Goal: Task Accomplishment & Management: Use online tool/utility

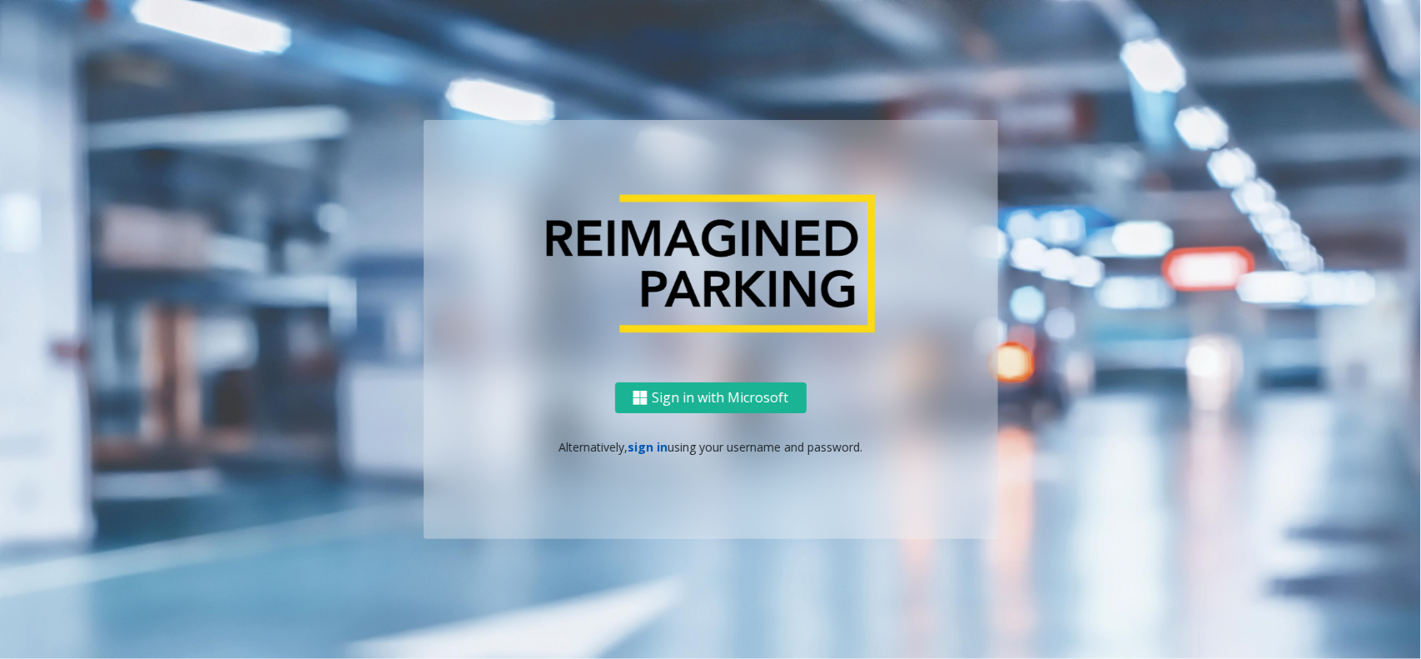
click at [652, 451] on link "sign in" at bounding box center [648, 447] width 40 height 16
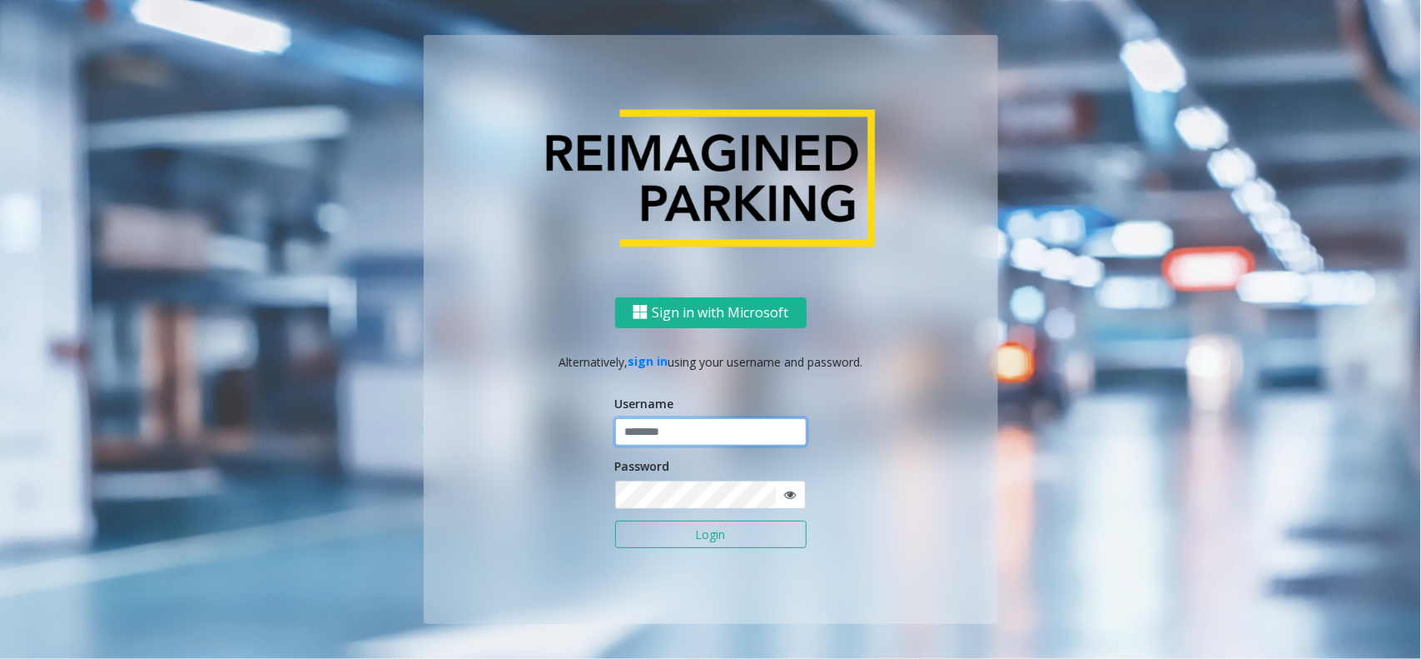
click at [660, 436] on input "text" at bounding box center [711, 432] width 192 height 28
type input "********"
click at [615, 520] on button "Login" at bounding box center [711, 534] width 192 height 28
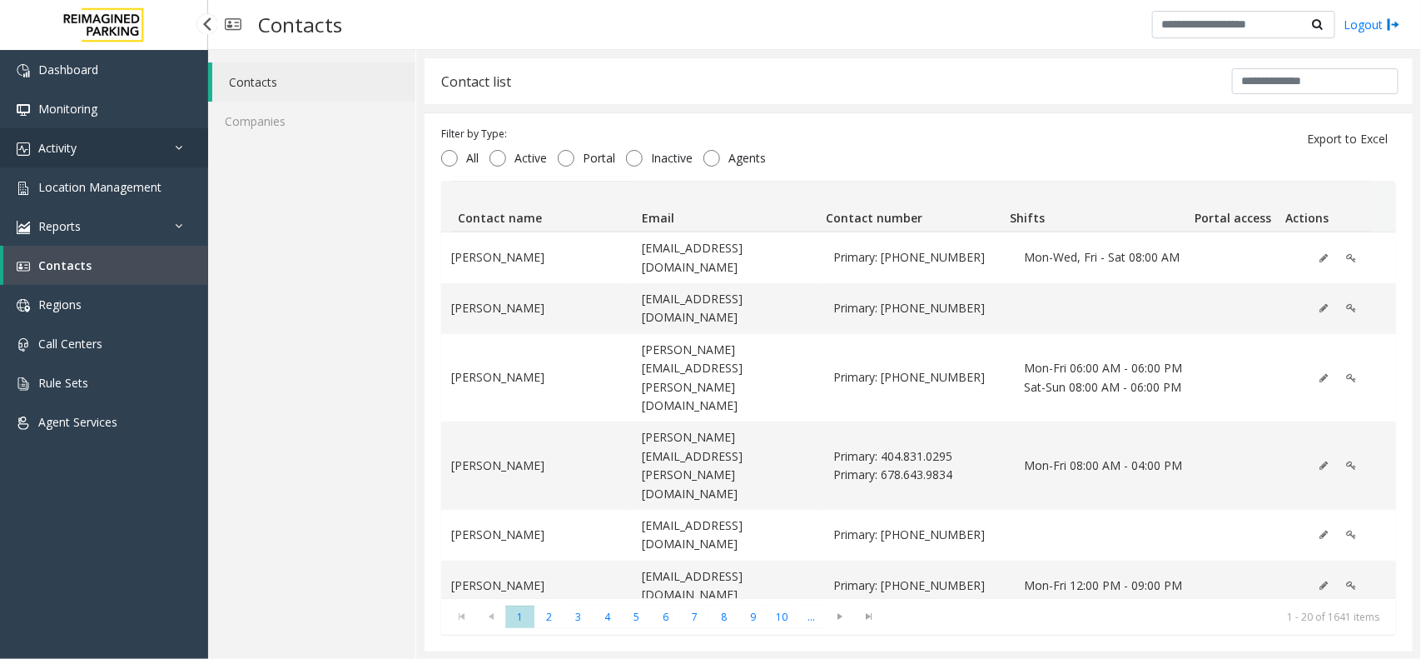
click at [122, 147] on link "Activity" at bounding box center [104, 147] width 208 height 39
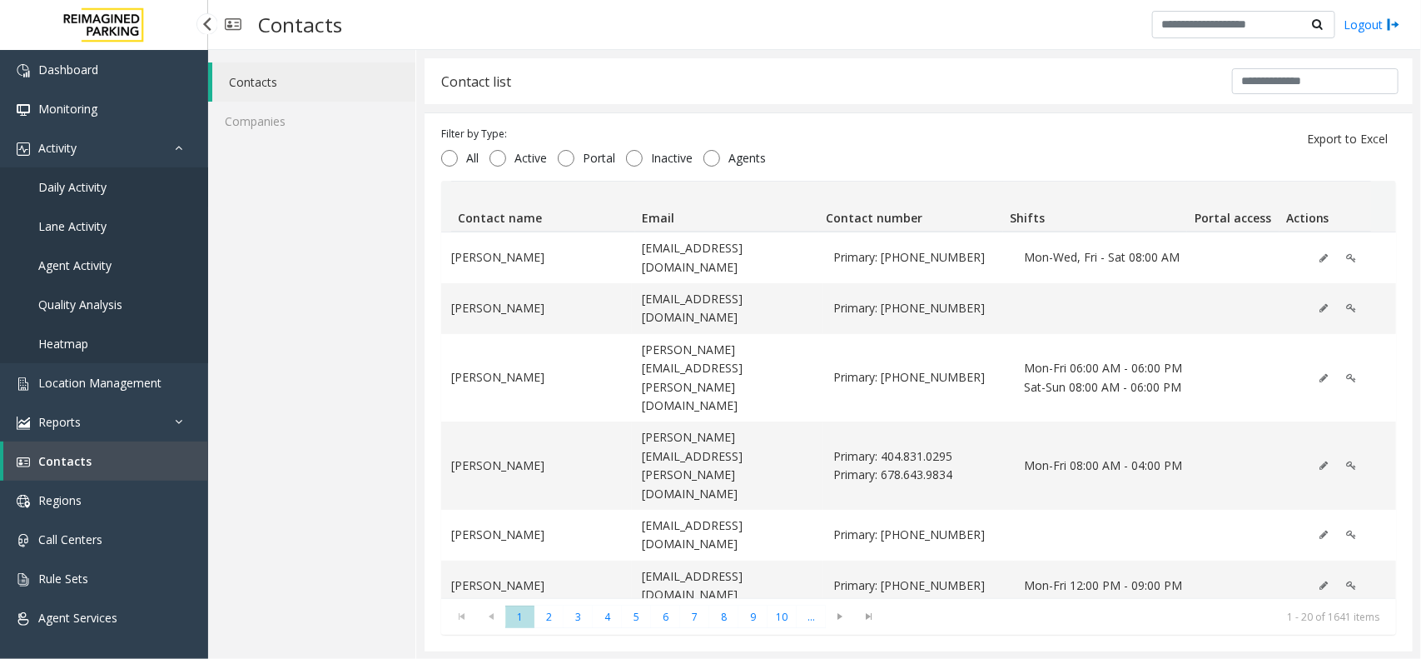
click at [119, 177] on link "Daily Activity" at bounding box center [104, 186] width 208 height 39
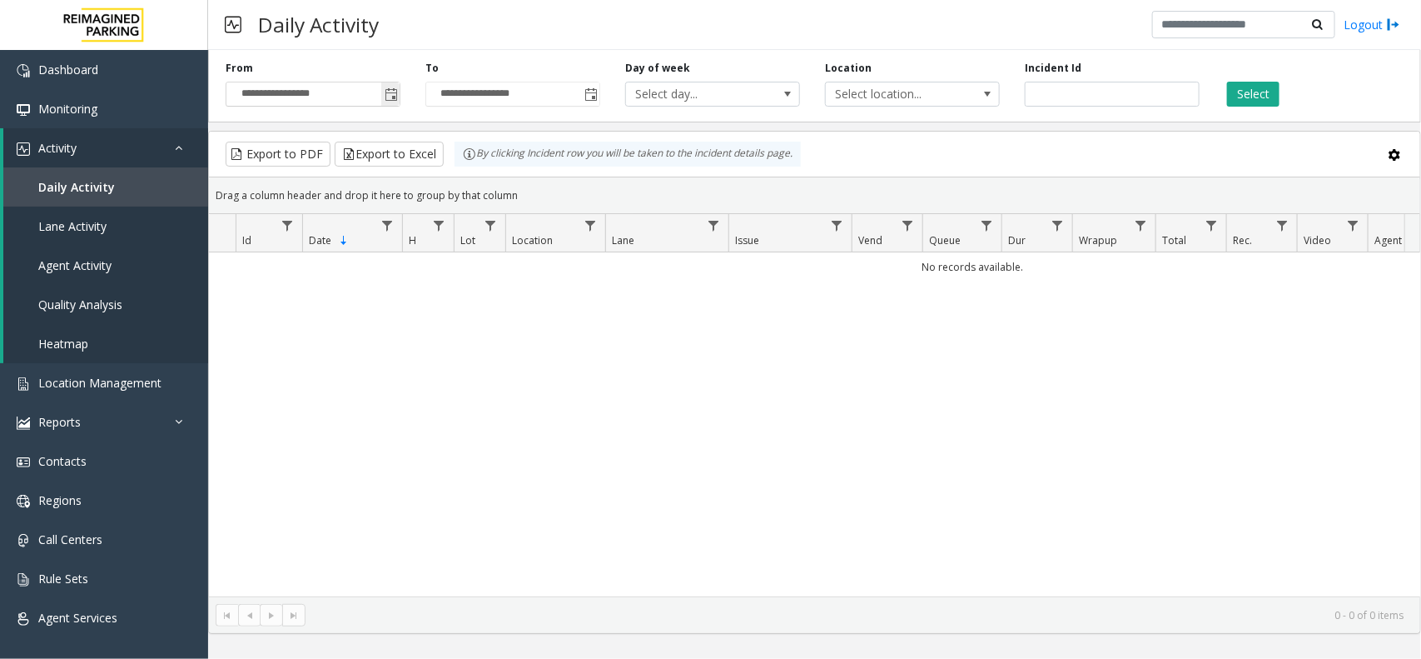
click at [392, 97] on span "Toggle popup" at bounding box center [391, 94] width 13 height 13
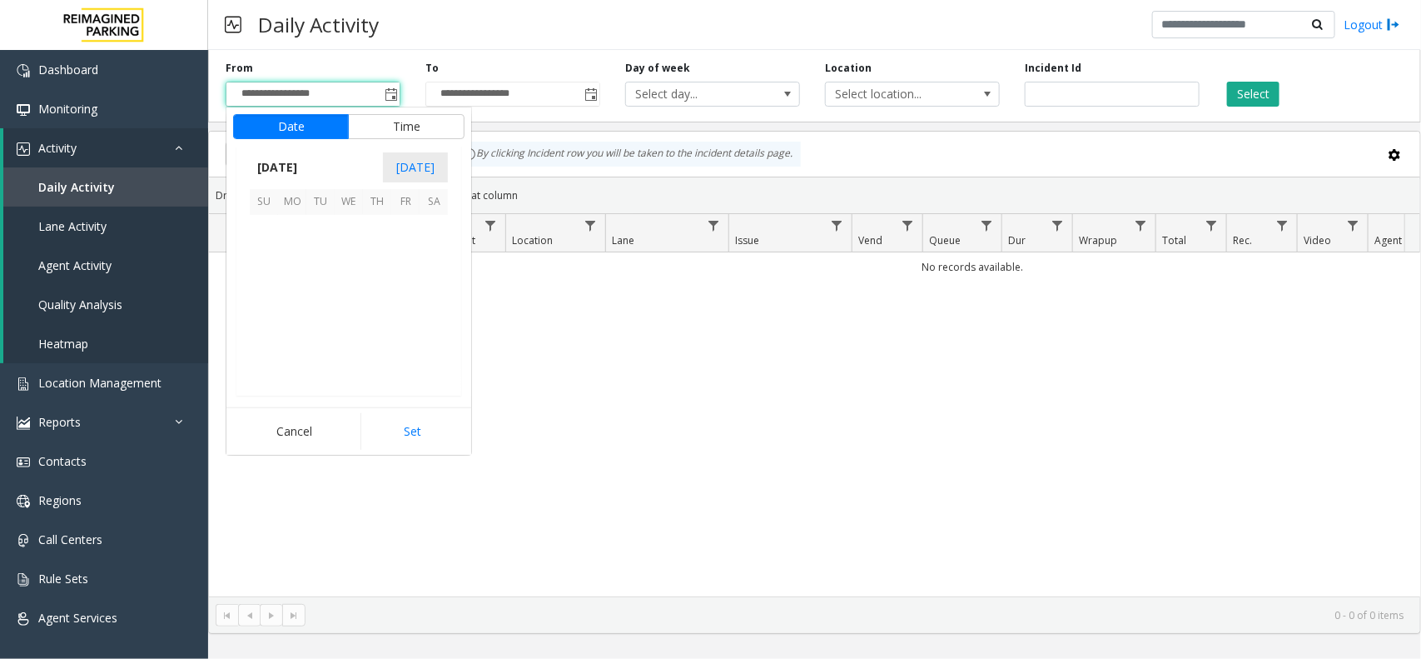
scroll to position [298734, 0]
click at [302, 218] on span "1" at bounding box center [292, 229] width 28 height 28
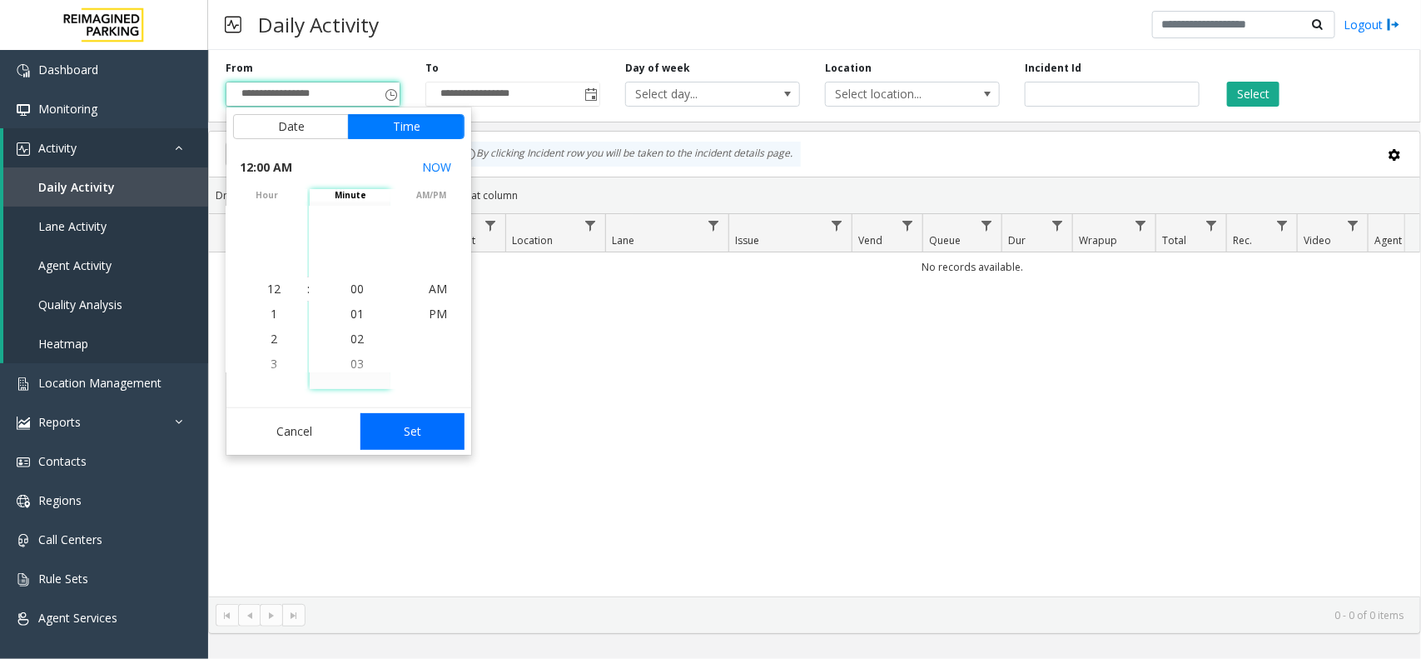
click at [400, 418] on button "Set" at bounding box center [413, 431] width 105 height 37
type input "**********"
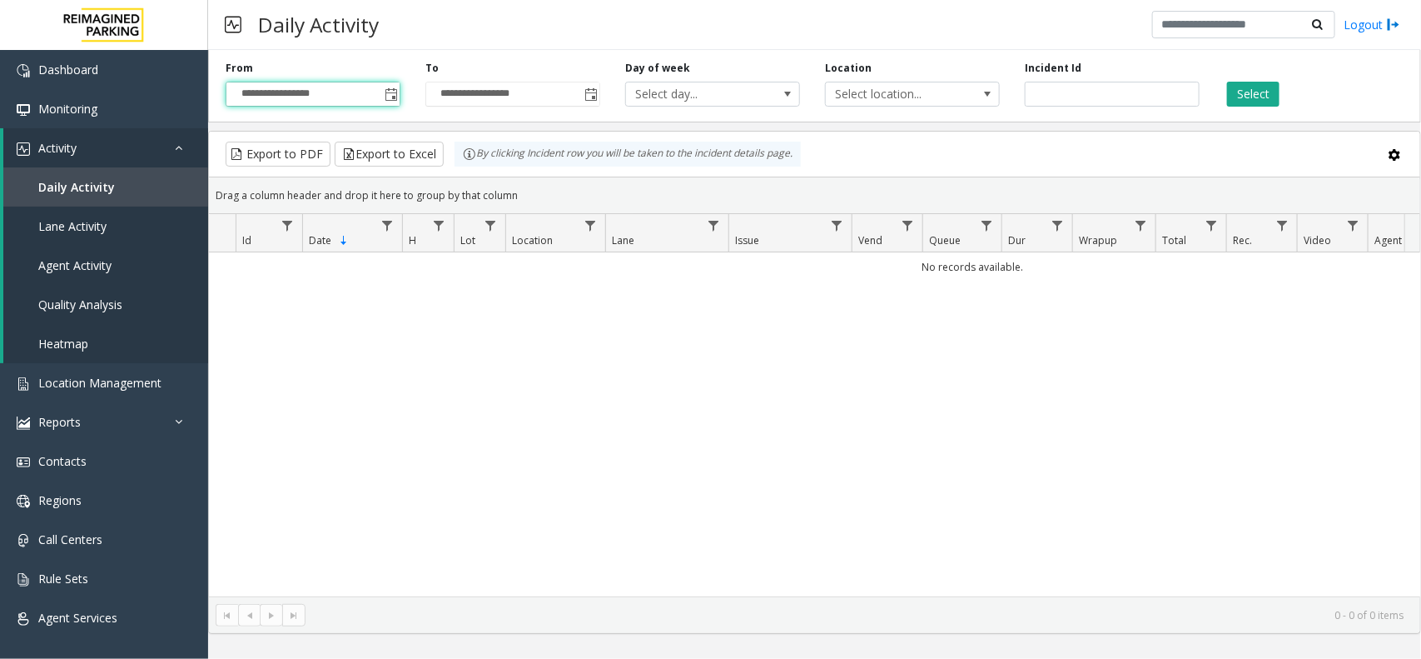
click at [1287, 102] on div "Select" at bounding box center [1312, 84] width 200 height 46
click at [1260, 102] on button "Select" at bounding box center [1253, 94] width 52 height 25
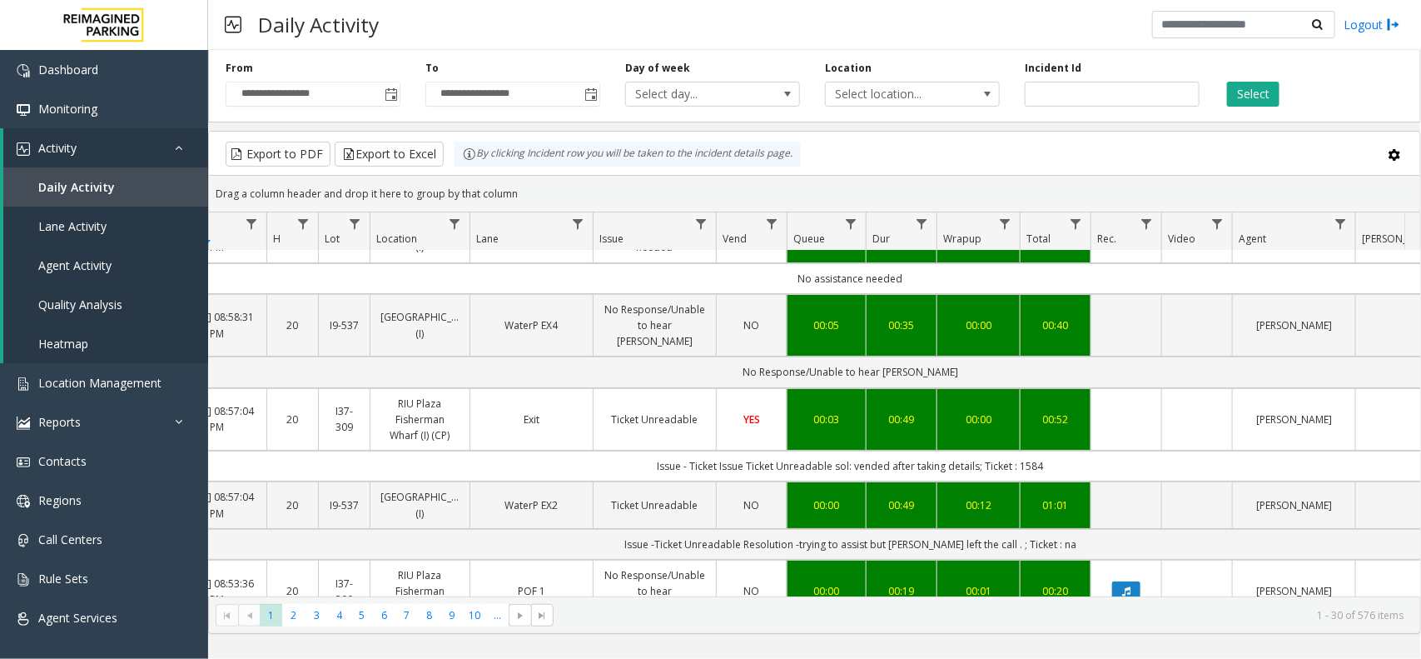
scroll to position [0, 136]
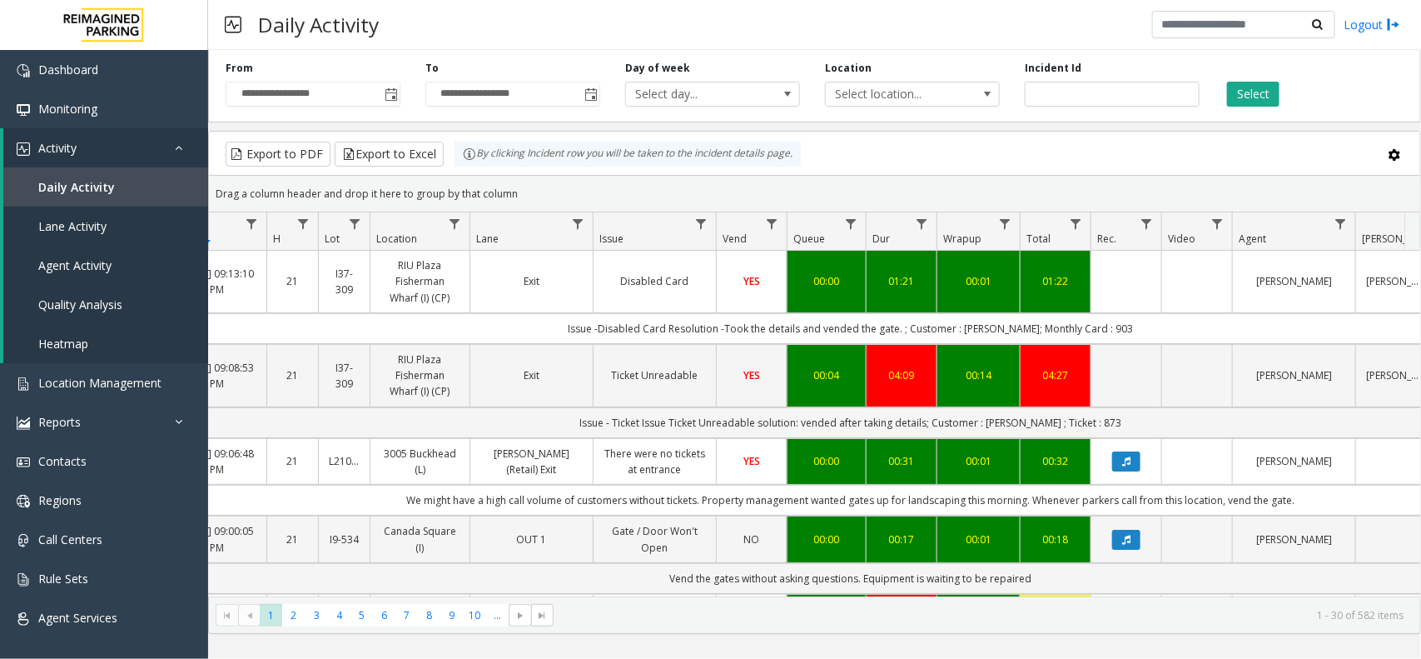
drag, startPoint x: 909, startPoint y: 327, endPoint x: 1134, endPoint y: 333, distance: 225.7
click at [1134, 333] on td "Issue -Disabled Card Resolution -Took the details and vended the gate. ; Custom…" at bounding box center [850, 328] width 1501 height 31
click at [1148, 329] on td "Issue -Disabled Card Resolution -Took the details and vended the gate. ; Custom…" at bounding box center [850, 328] width 1501 height 31
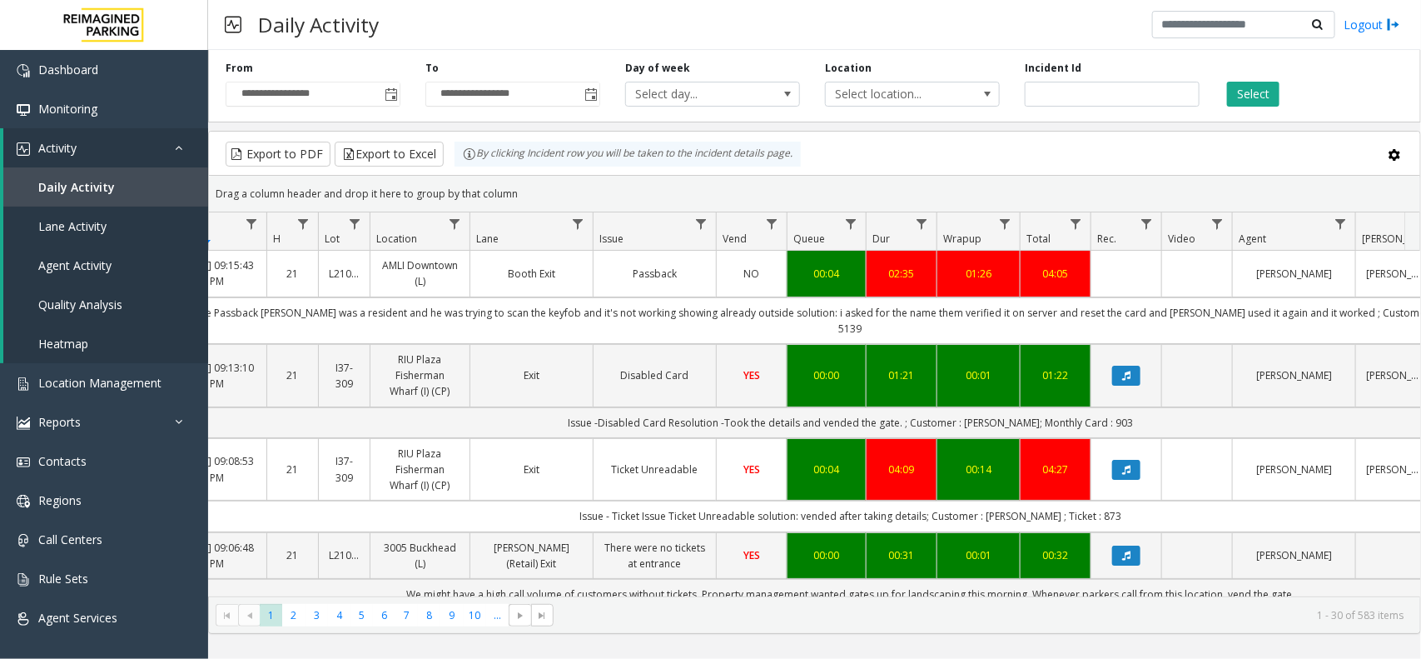
drag, startPoint x: 1162, startPoint y: 326, endPoint x: 1203, endPoint y: 308, distance: 45.5
drag, startPoint x: 1203, startPoint y: 308, endPoint x: 1247, endPoint y: 305, distance: 43.4
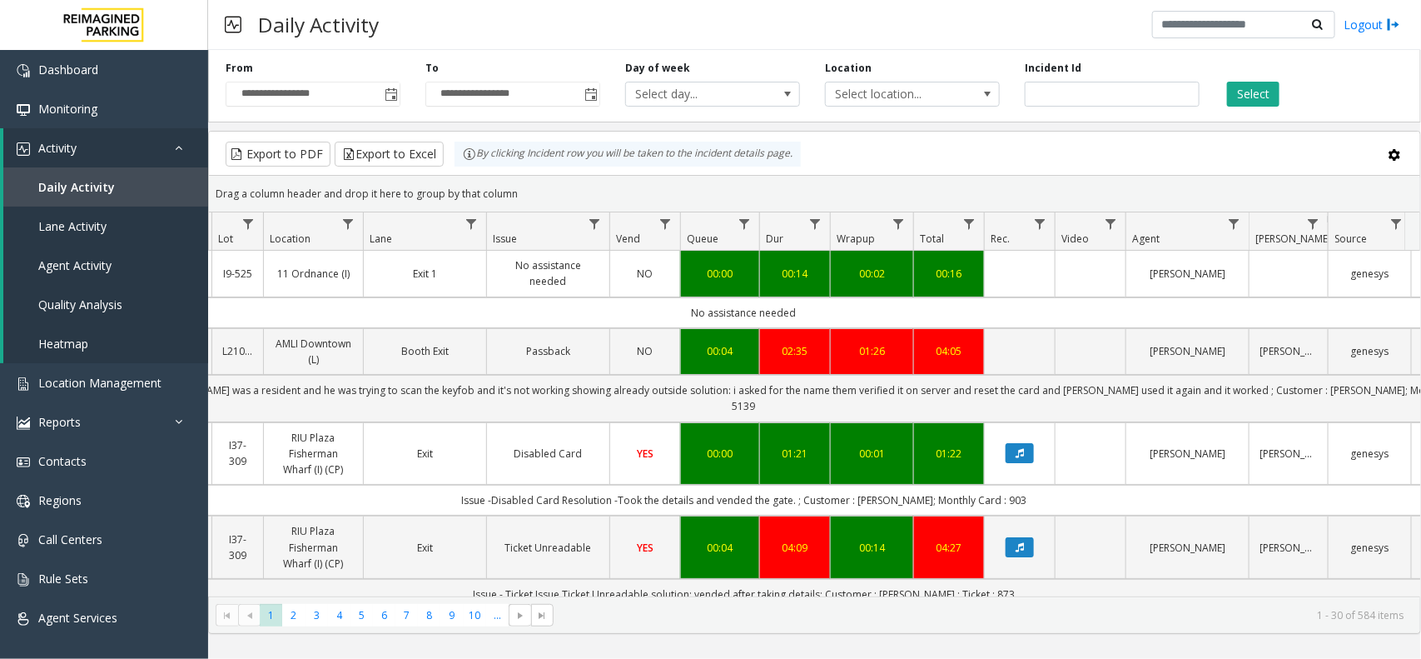
scroll to position [0, 246]
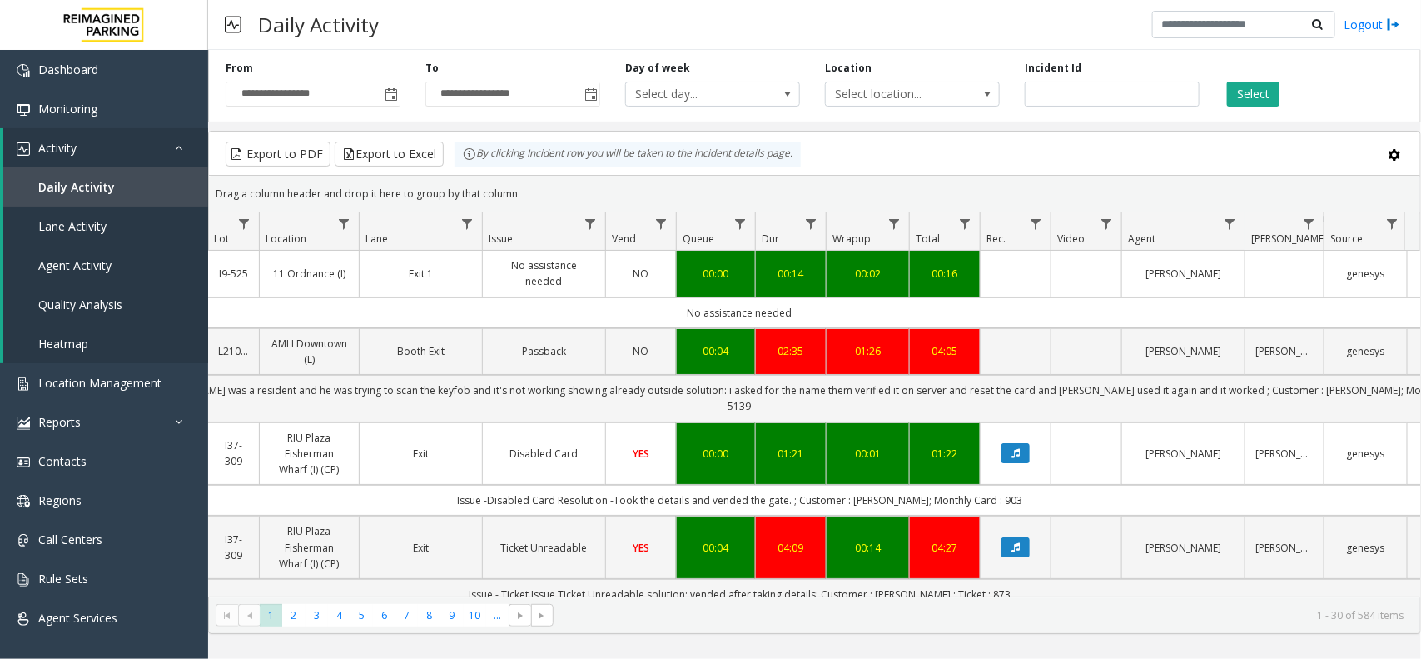
click at [1206, 619] on kendo-pager-info "1 - 30 of 584 items" at bounding box center [984, 615] width 840 height 14
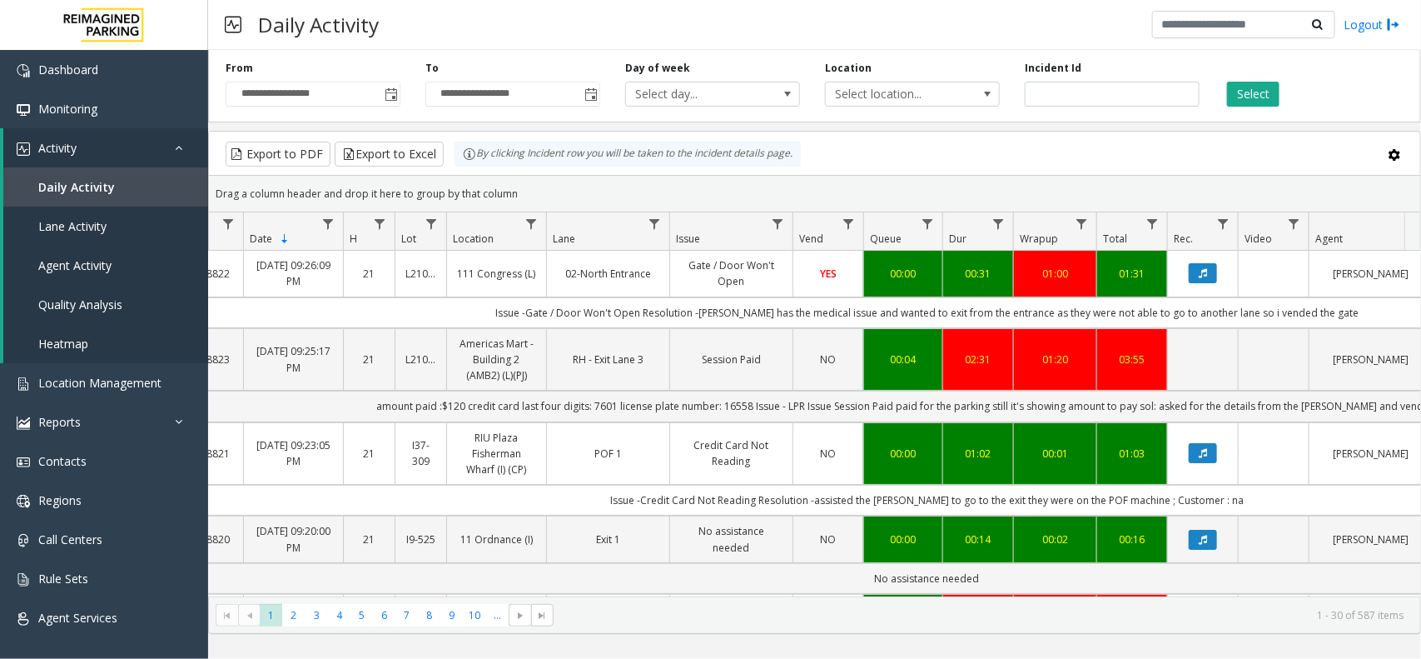
scroll to position [0, 61]
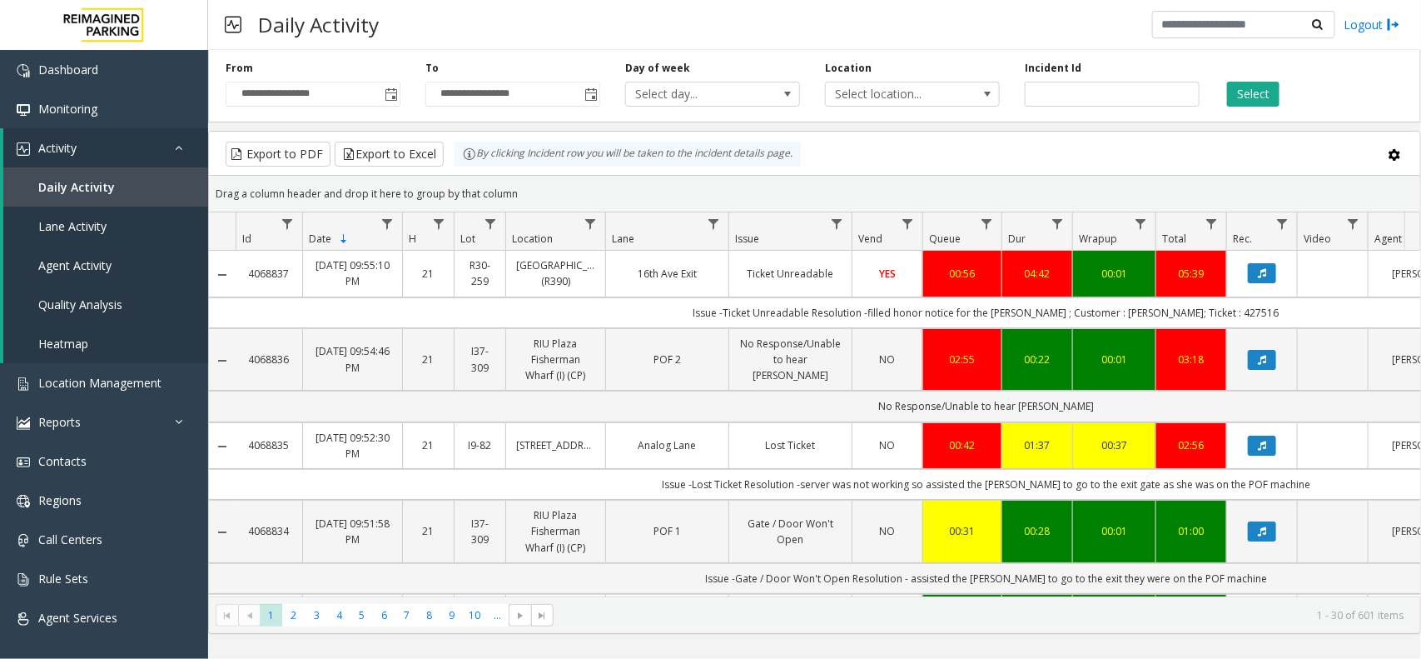
scroll to position [104, 0]
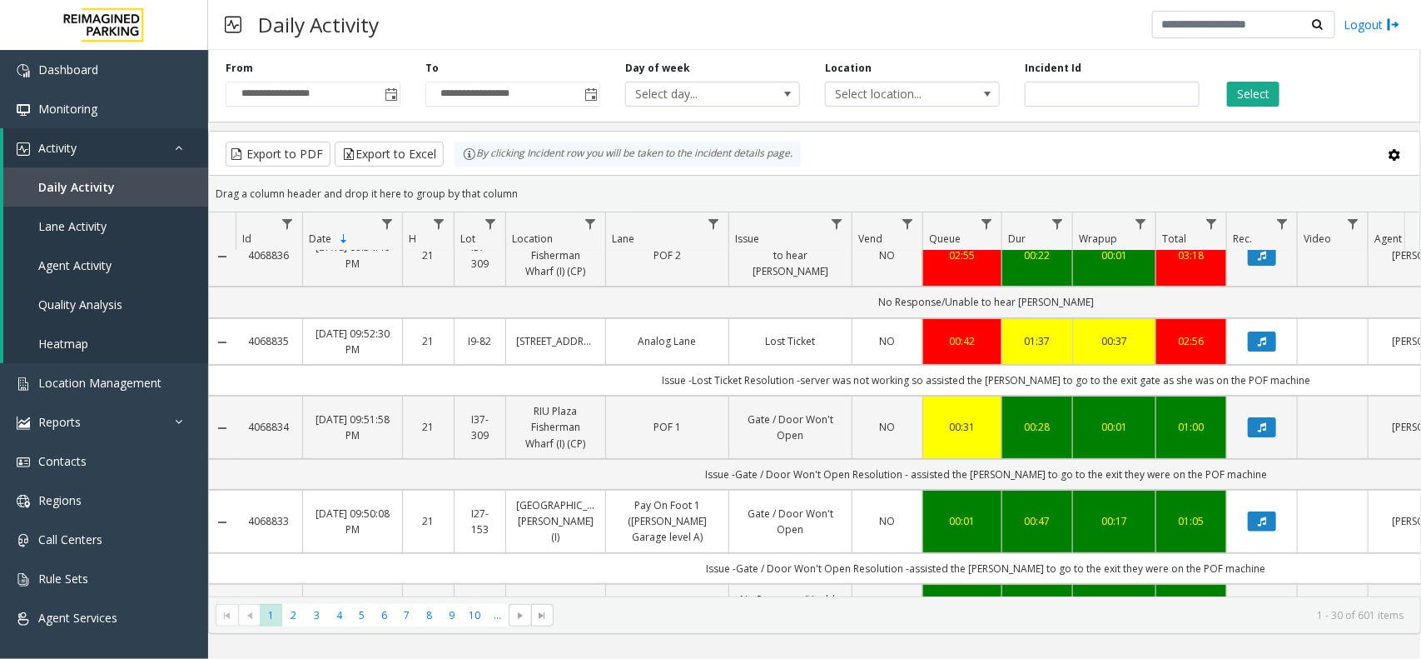
click at [824, 380] on td "Issue -Lost Ticket Resolution -server was not working so assisted the parker to…" at bounding box center [986, 380] width 1501 height 31
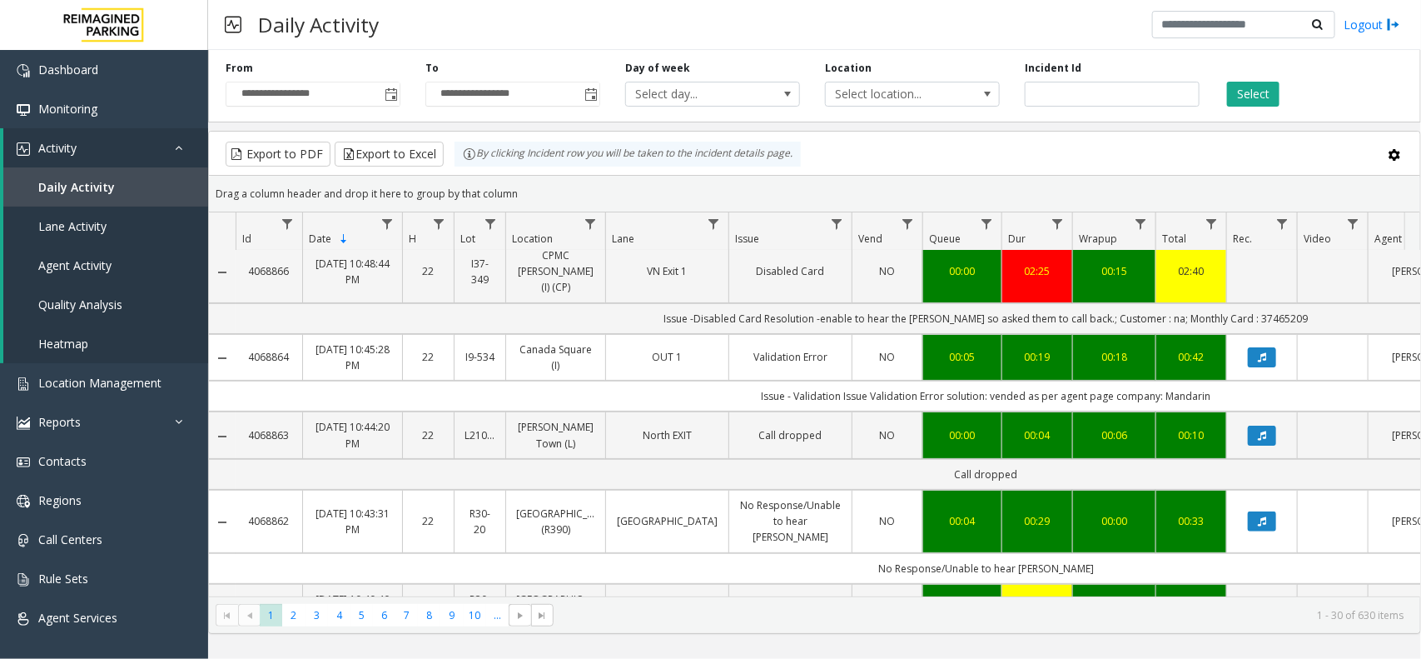
scroll to position [0, 0]
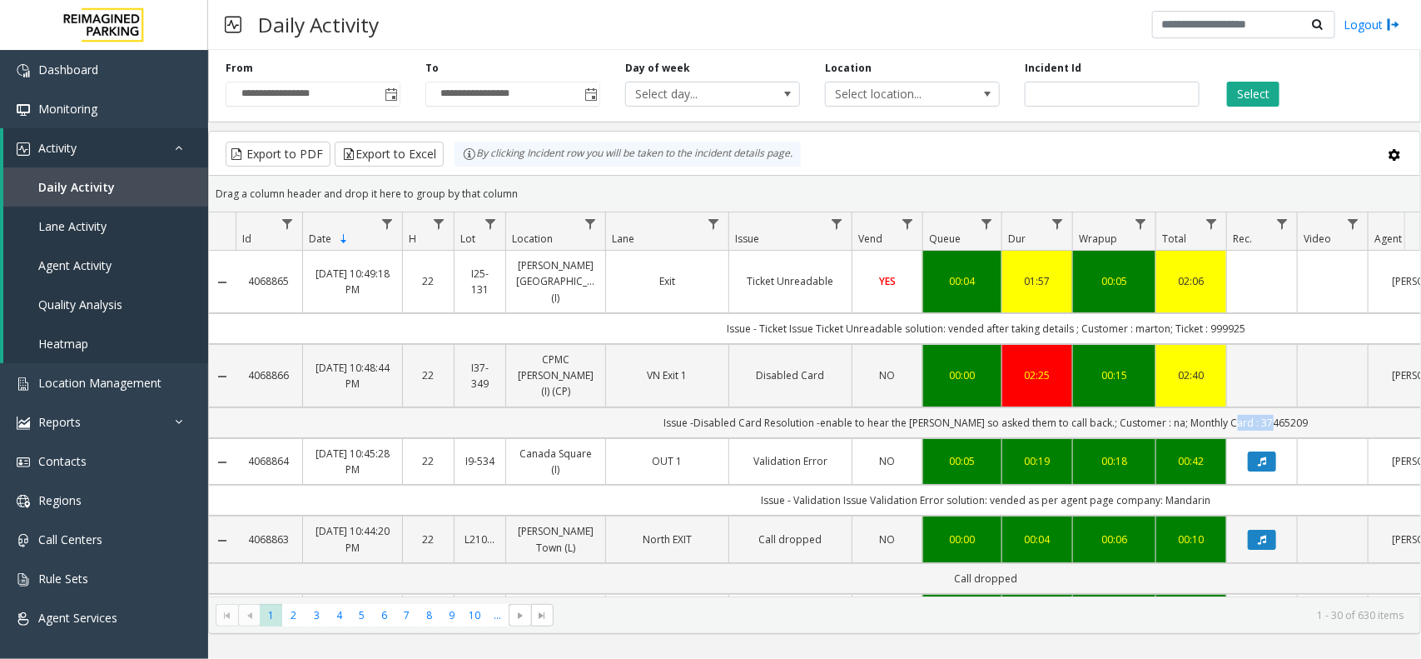
drag, startPoint x: 1238, startPoint y: 389, endPoint x: 1317, endPoint y: 387, distance: 78.3
click at [1317, 407] on td "Issue -Disabled Card Resolution -enable to hear the parker so asked them to cal…" at bounding box center [986, 422] width 1501 height 31
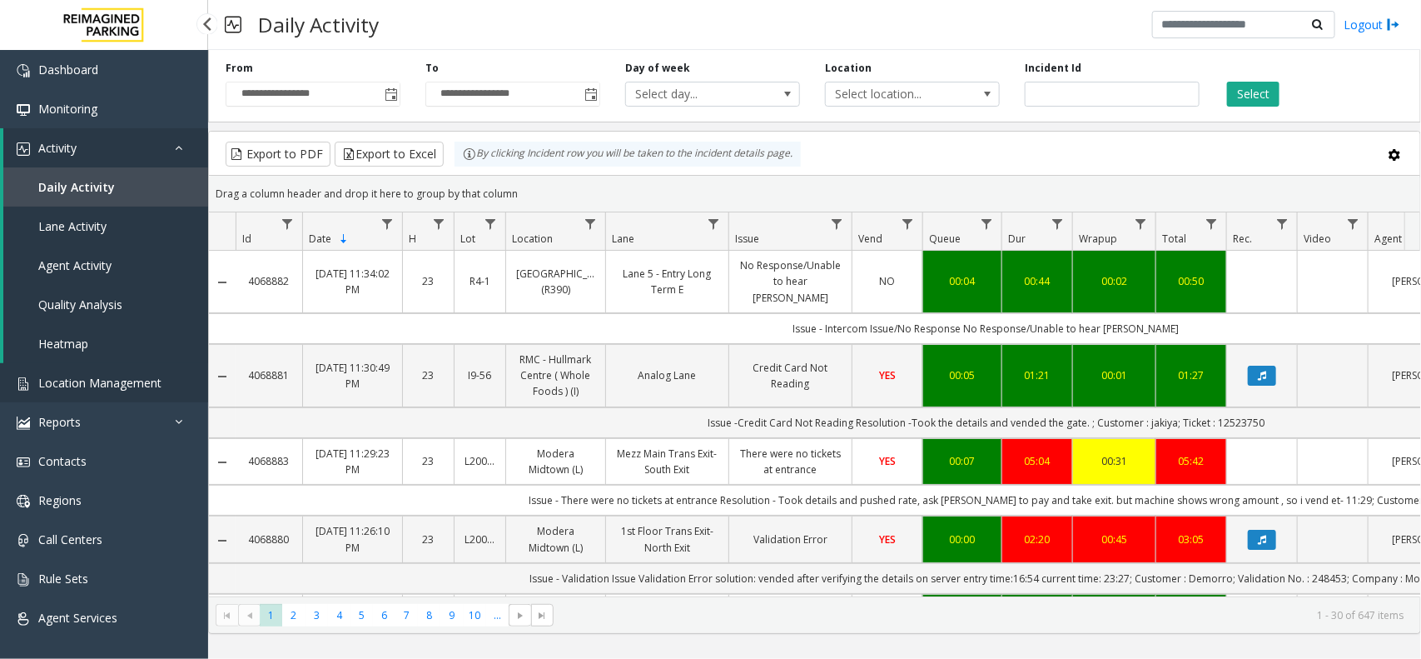
click at [94, 379] on span "Location Management" at bounding box center [99, 383] width 123 height 16
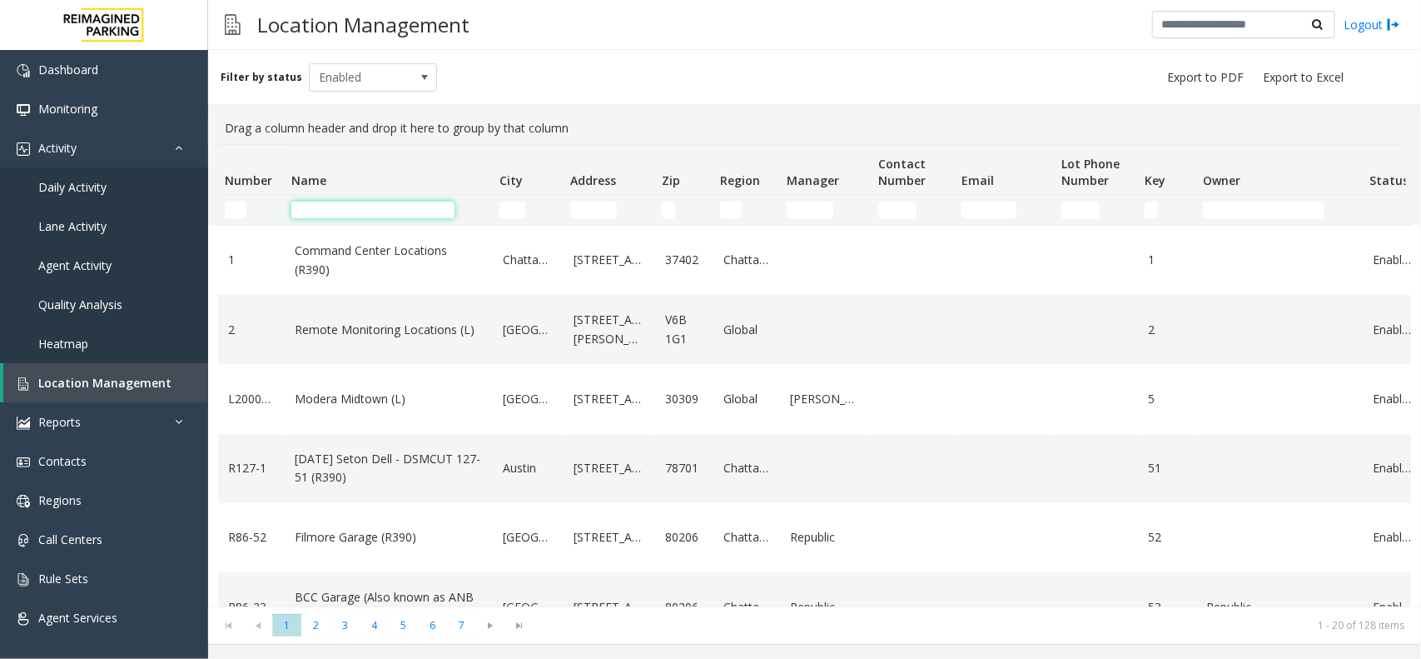
click at [351, 207] on input "Name Filter" at bounding box center [372, 210] width 163 height 17
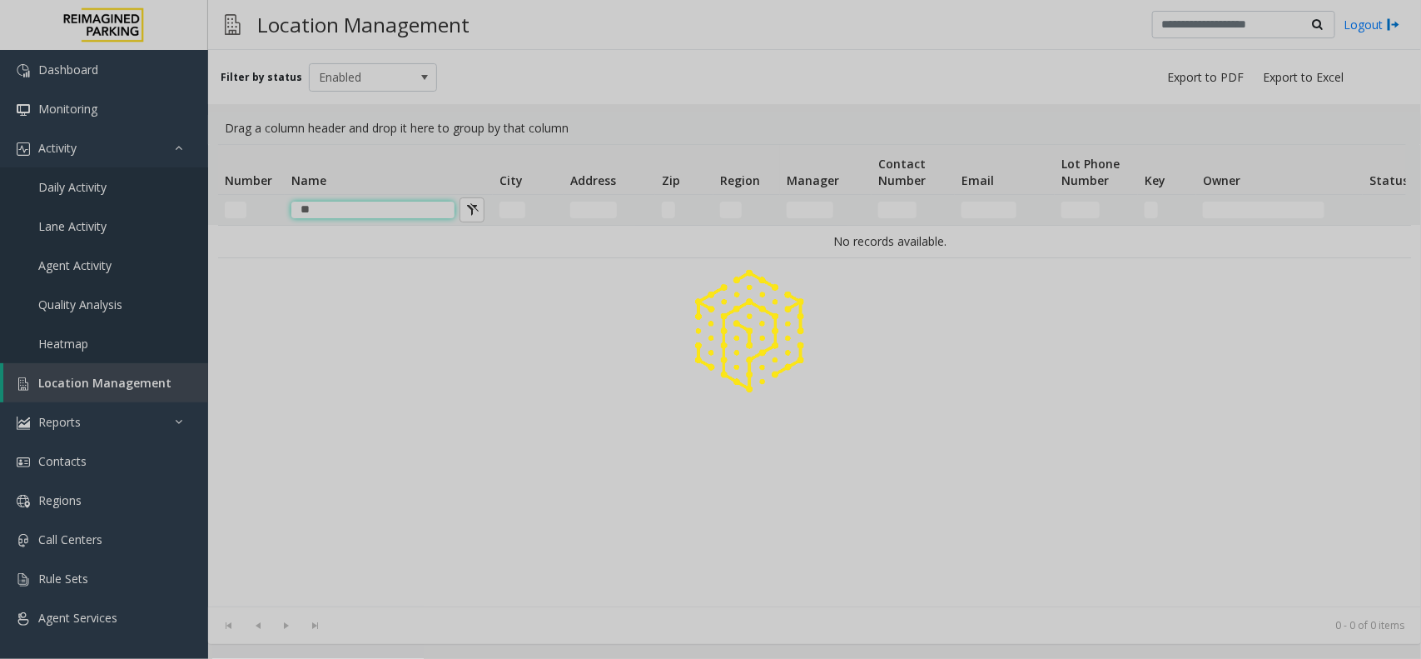
type input "*"
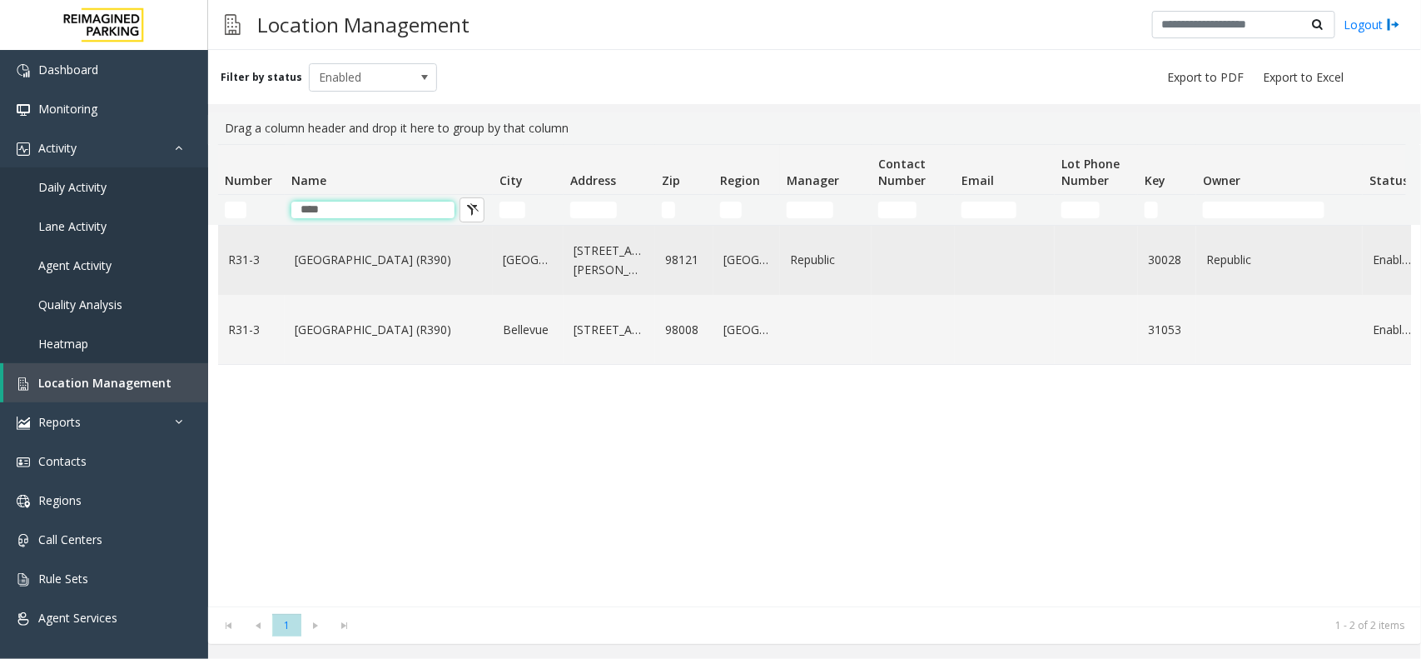
type input "****"
click at [359, 251] on link "Bell Street Garage (R390)" at bounding box center [389, 260] width 188 height 18
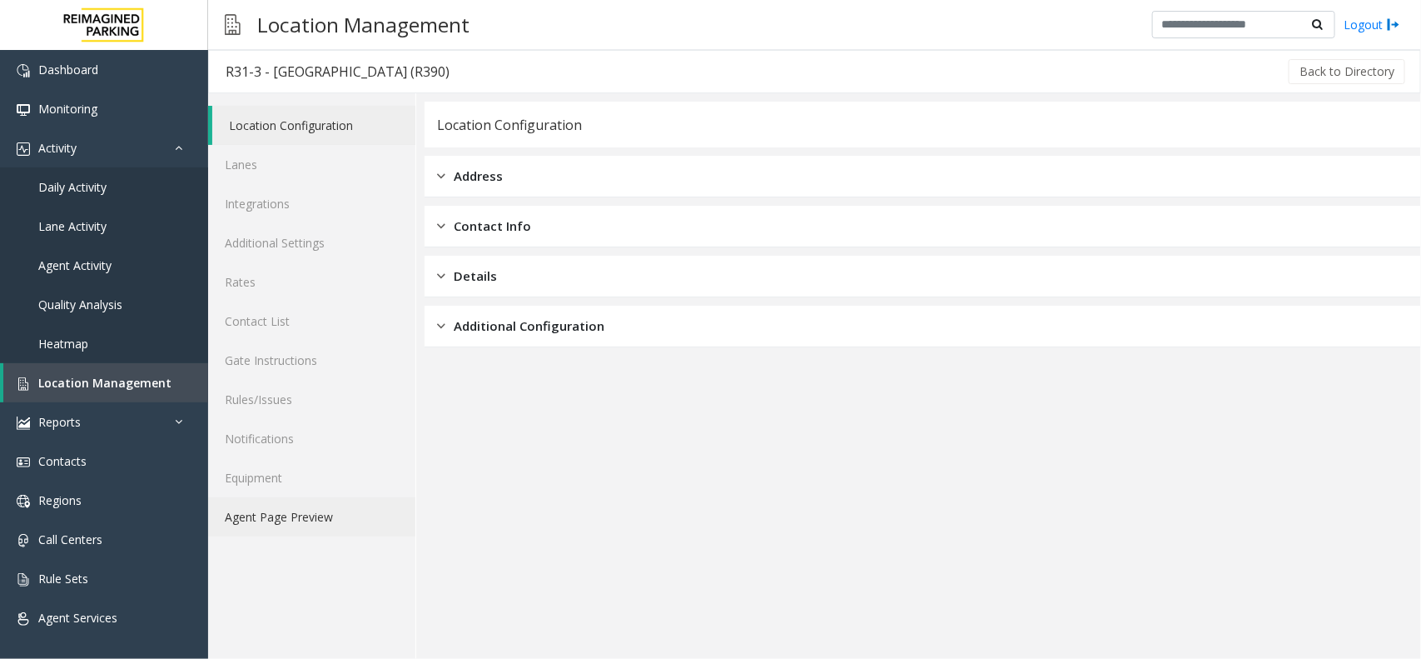
click at [262, 525] on link "Agent Page Preview" at bounding box center [311, 516] width 207 height 39
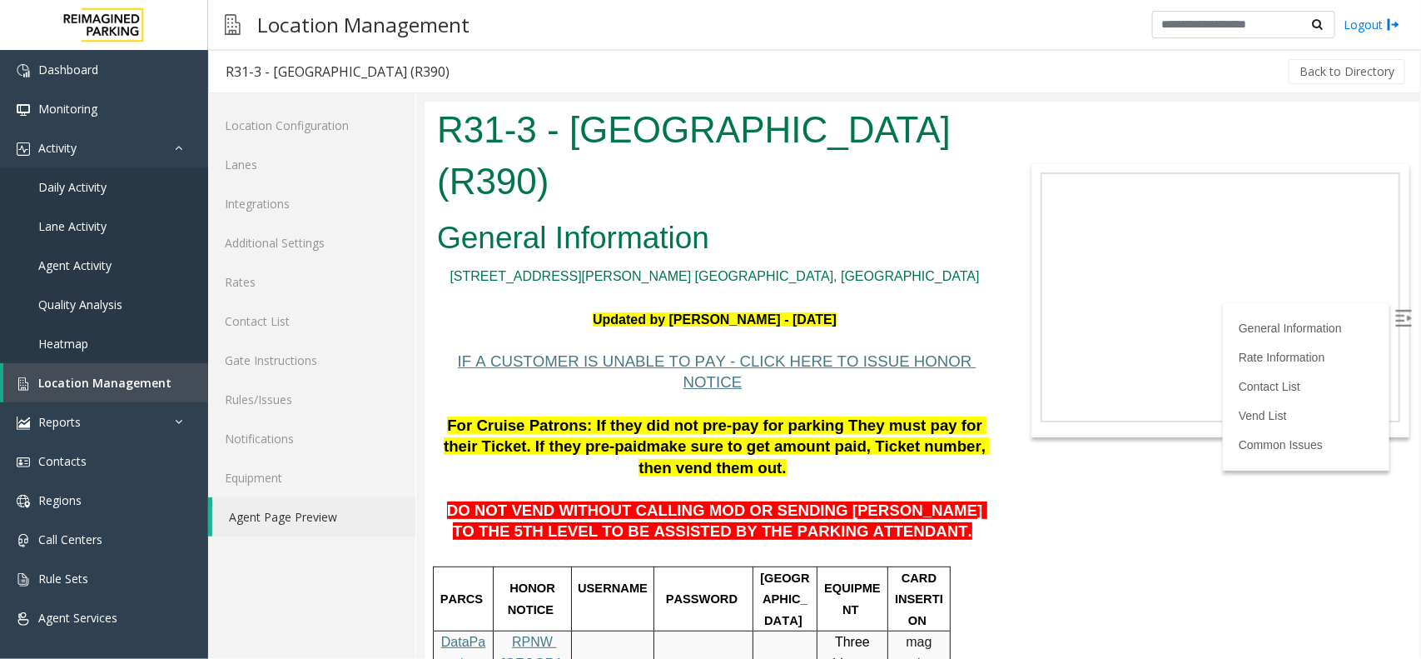
scroll to position [104, 0]
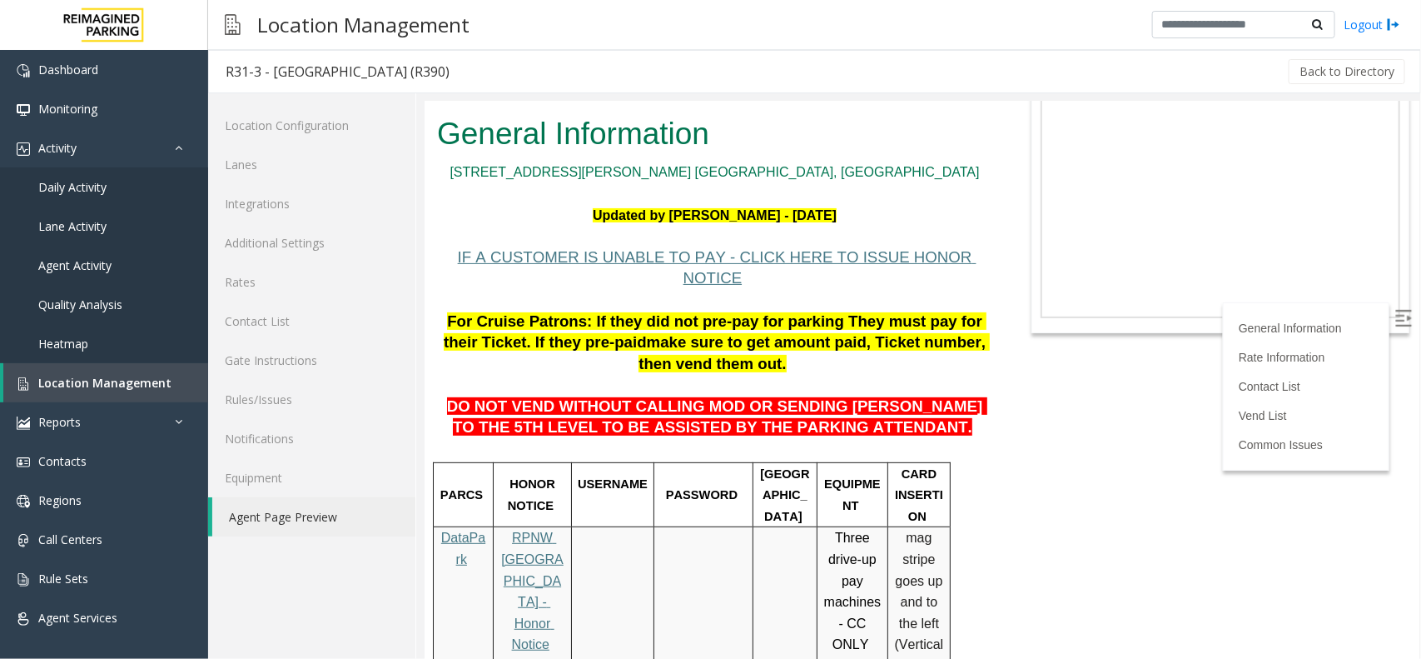
click at [1396, 315] on label at bounding box center [1404, 319] width 25 height 25
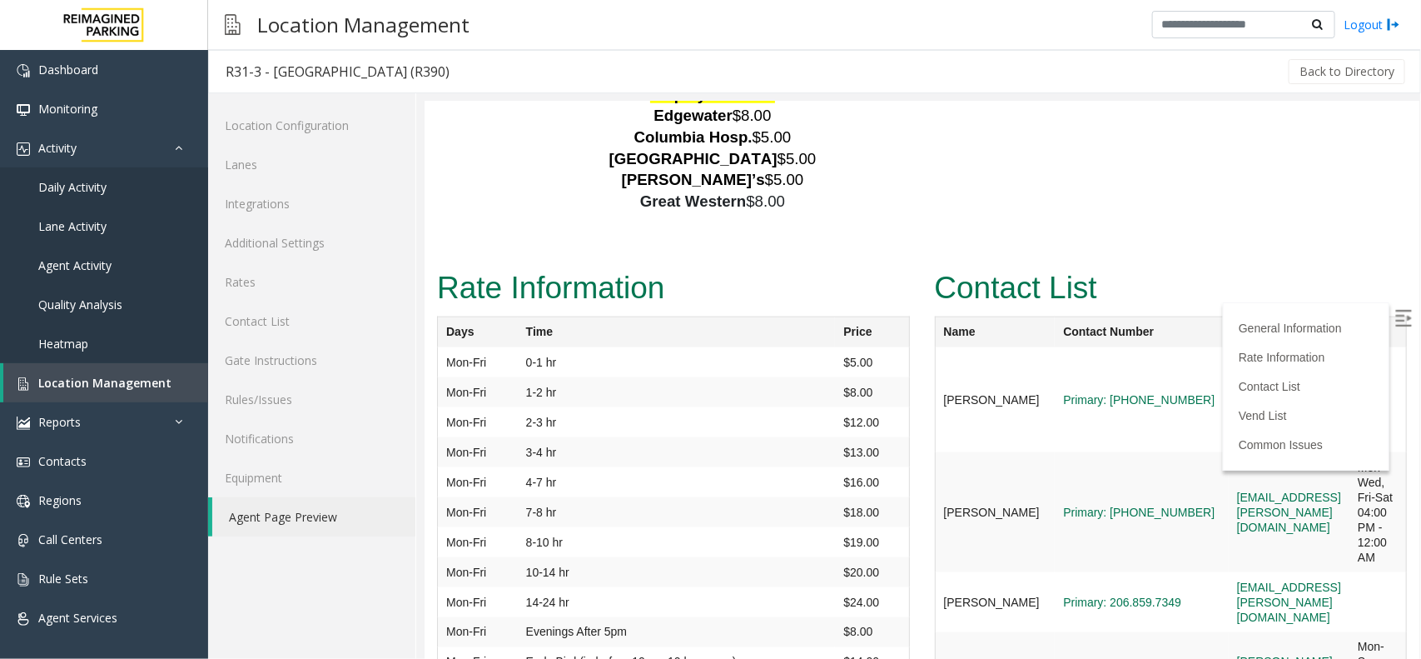
scroll to position [3747, 0]
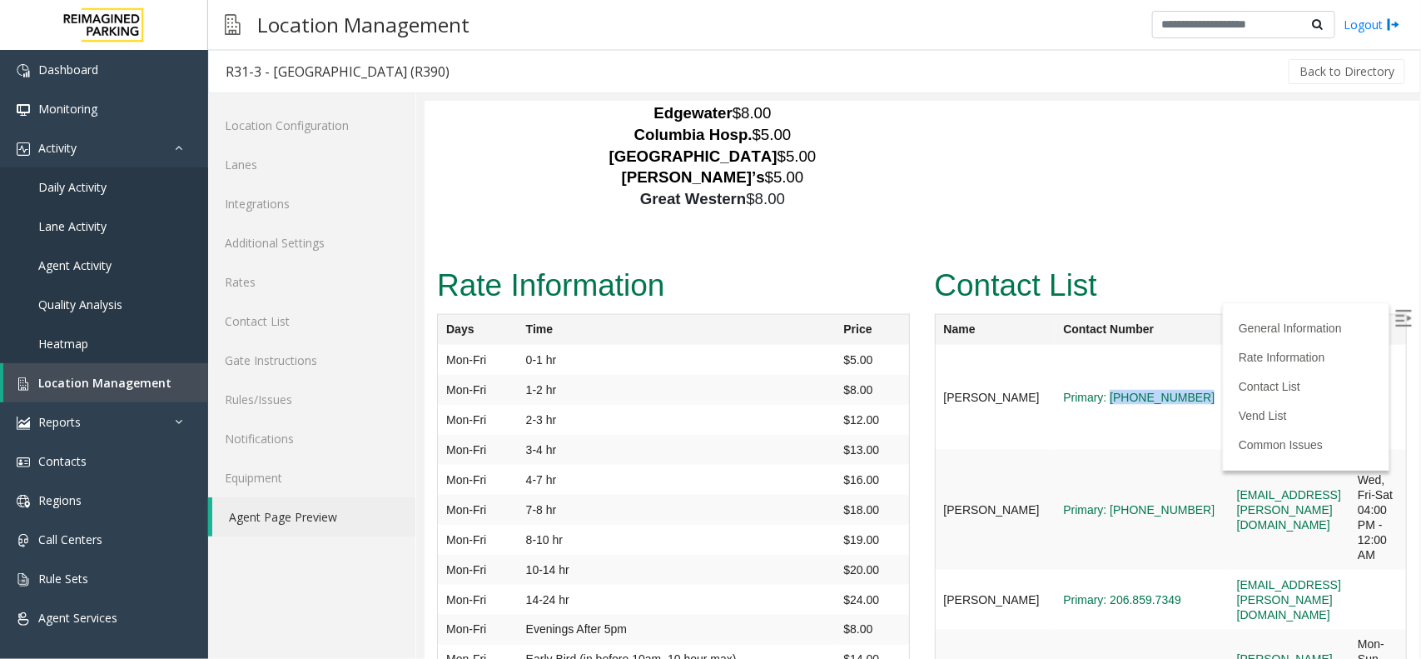
drag, startPoint x: 1150, startPoint y: 245, endPoint x: 1058, endPoint y: 269, distance: 94.7
click at [1058, 344] on tr "Mike Mitchell Primary: (206) 549-2823 mike.mitchell@reimaginedparking.com Mon-F…" at bounding box center [1170, 396] width 472 height 105
copy tr "(206) 549-2823"
click at [990, 344] on td "Mike Mitchell" at bounding box center [994, 396] width 120 height 105
drag, startPoint x: 990, startPoint y: 267, endPoint x: 940, endPoint y: 249, distance: 53.2
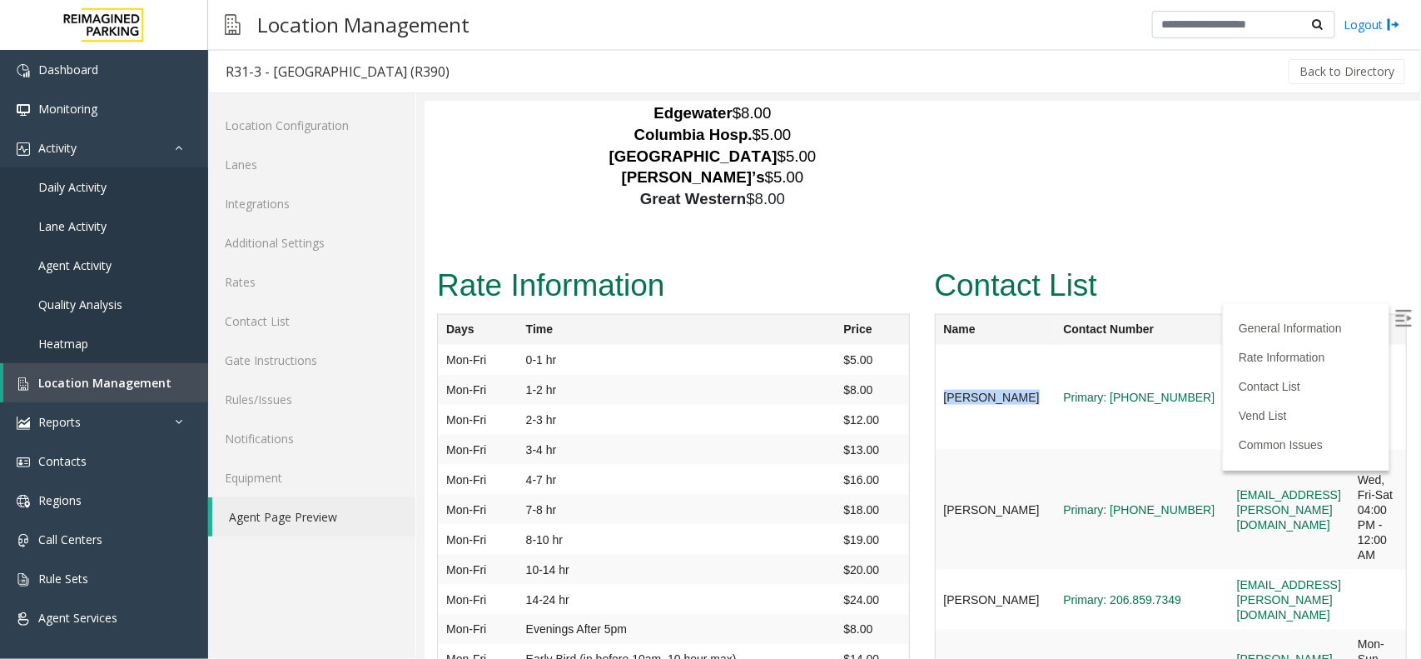
click at [940, 344] on td "Mike Mitchell" at bounding box center [994, 396] width 120 height 105
copy td "Mike Mitchell"
click at [77, 396] on link "Location Management" at bounding box center [105, 382] width 205 height 39
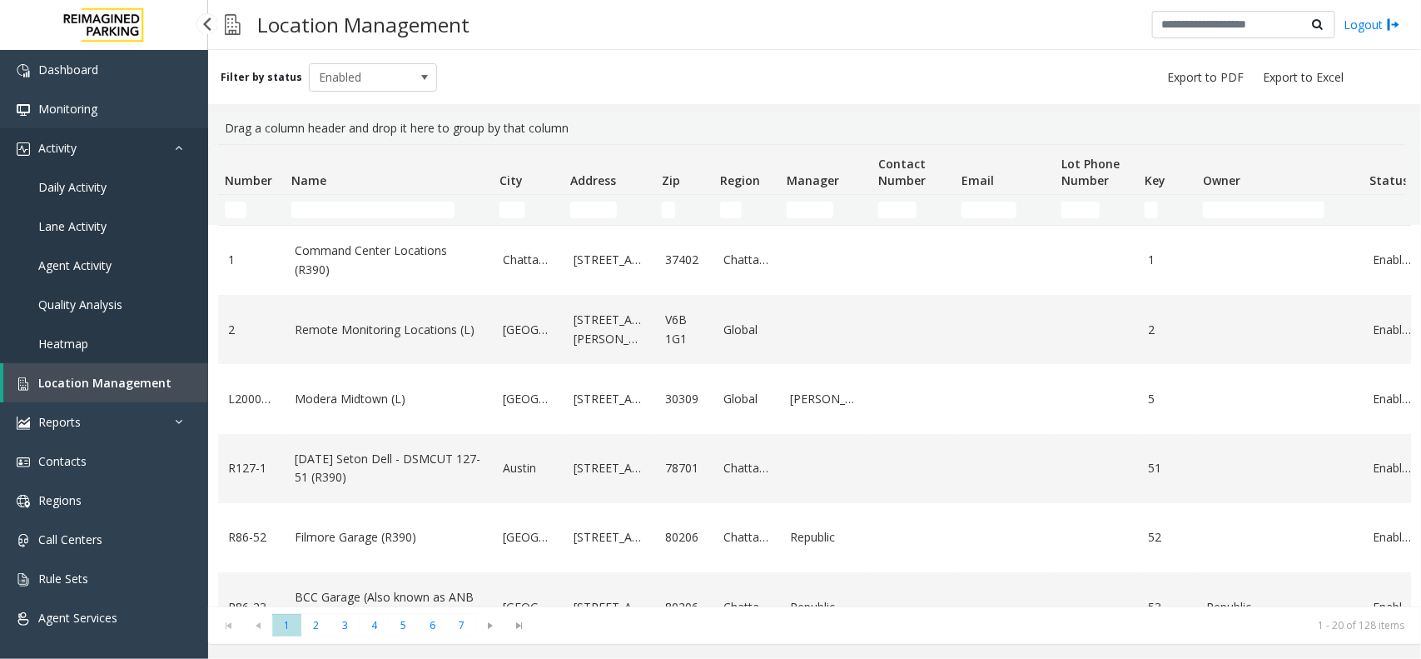
click at [163, 142] on link "Activity" at bounding box center [104, 147] width 208 height 39
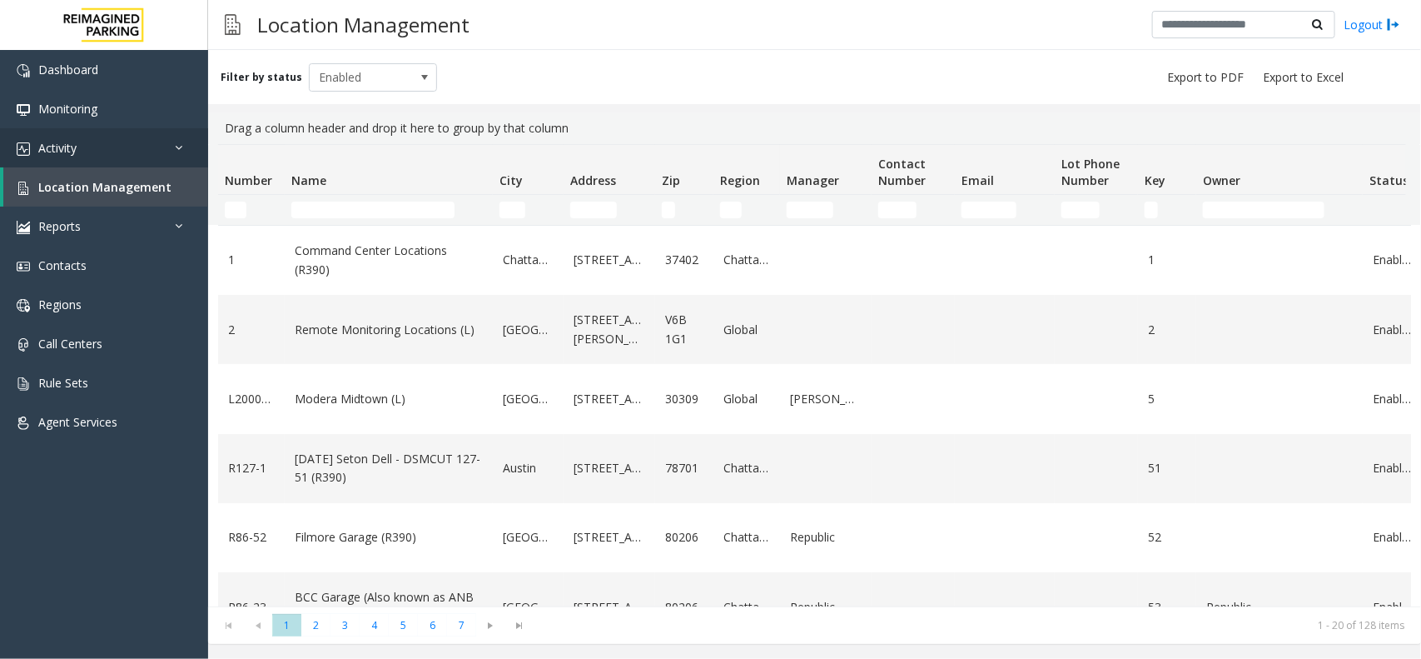
click at [172, 155] on link "Activity" at bounding box center [104, 147] width 208 height 39
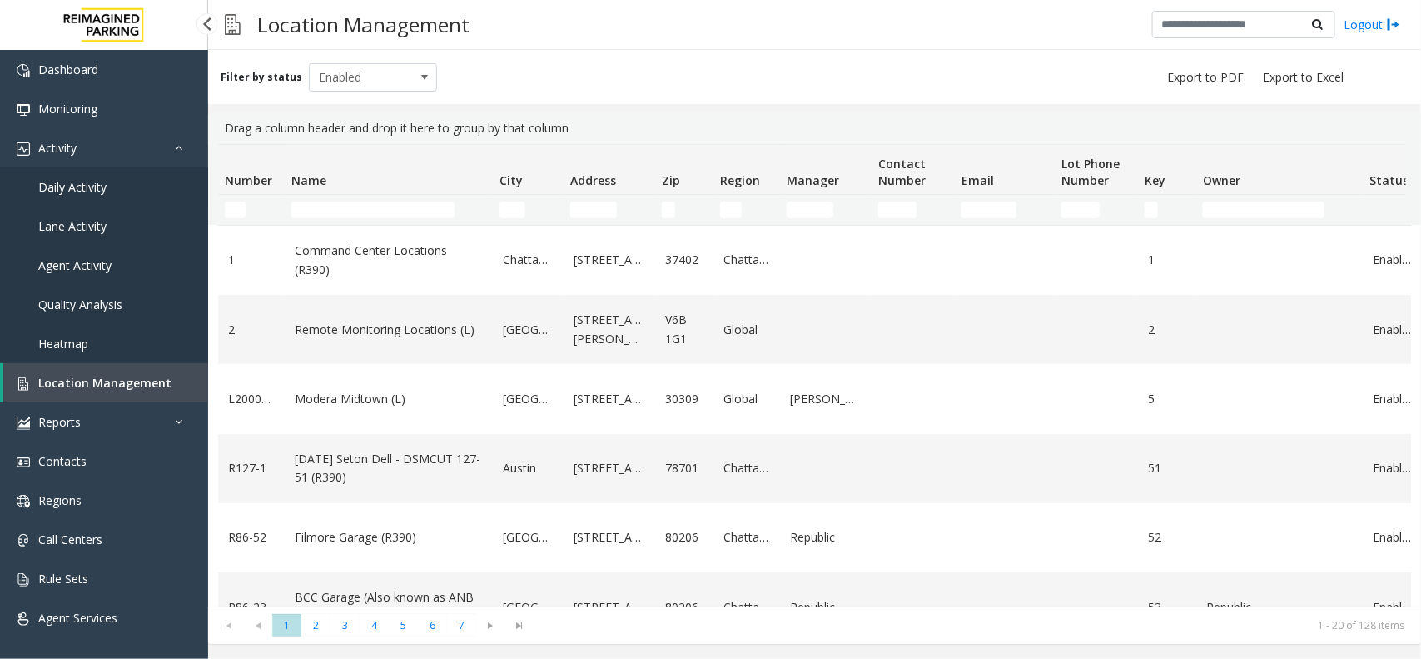
click at [130, 173] on link "Daily Activity" at bounding box center [104, 186] width 208 height 39
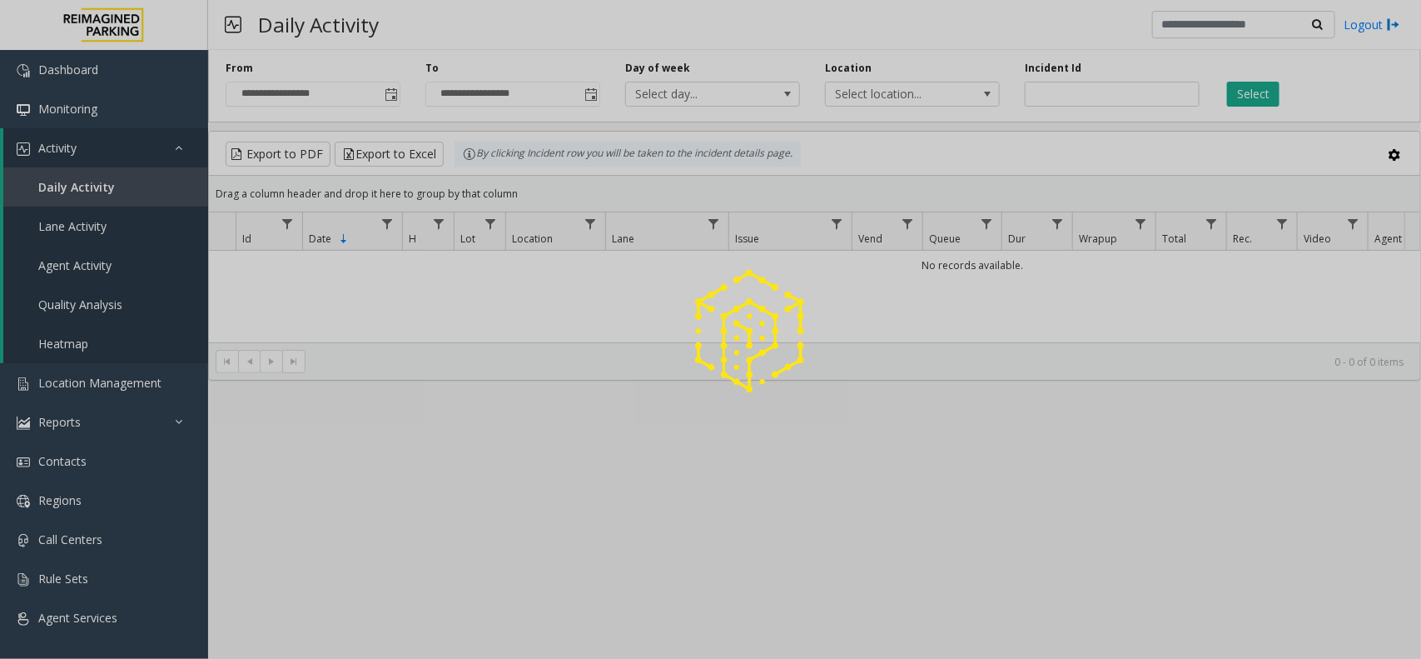
click at [400, 86] on div at bounding box center [710, 329] width 1421 height 659
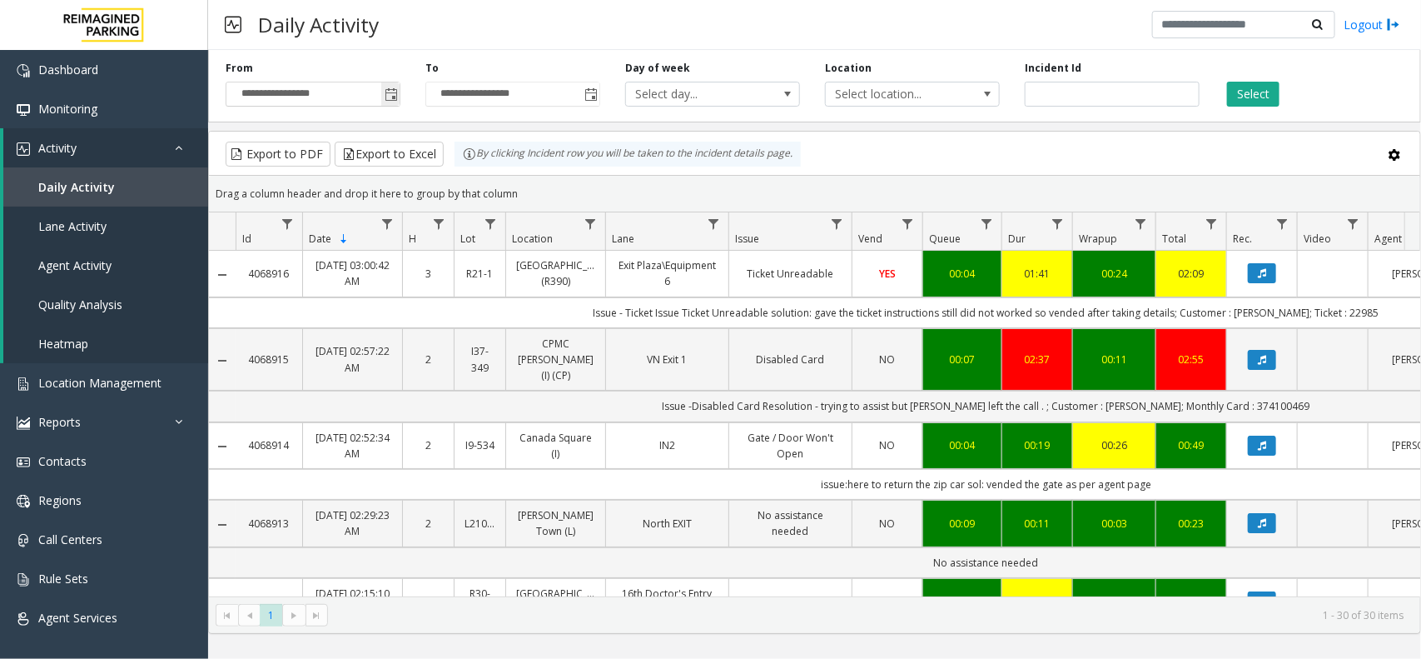
click at [396, 92] on span "Toggle popup" at bounding box center [391, 94] width 13 height 13
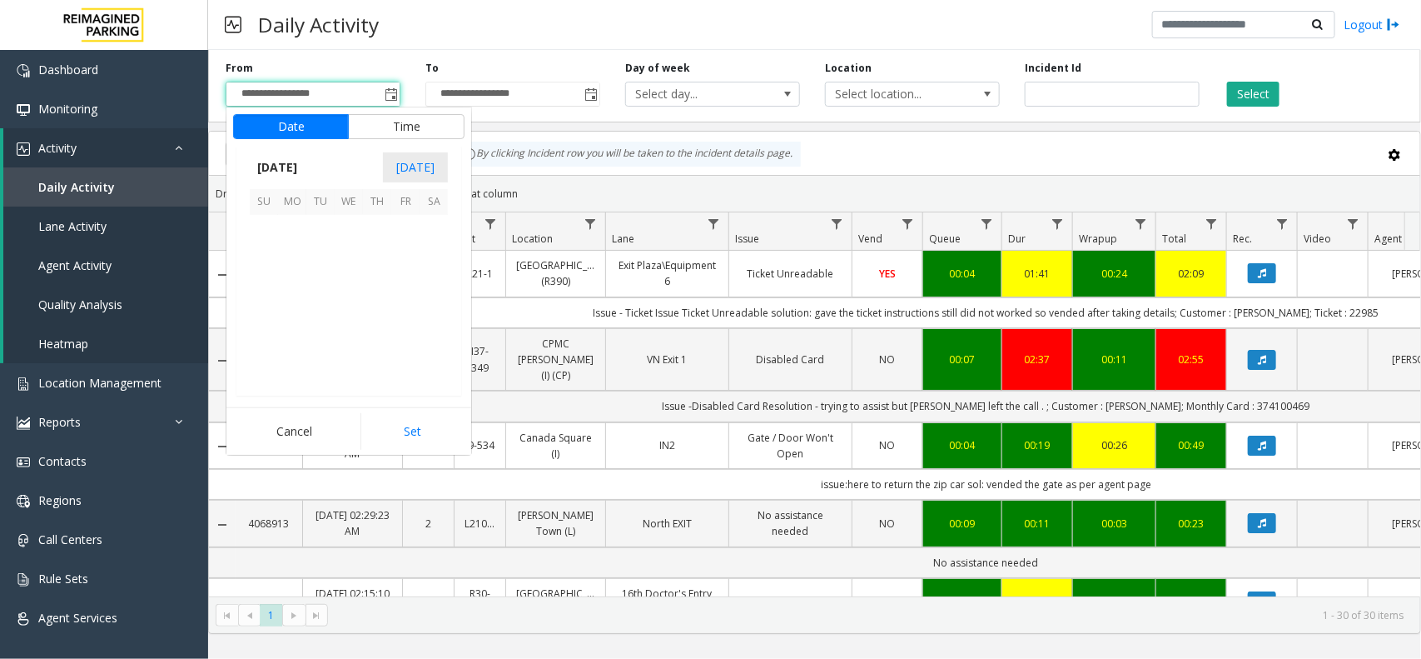
scroll to position [298734, 0]
click at [296, 233] on span "1" at bounding box center [292, 229] width 28 height 28
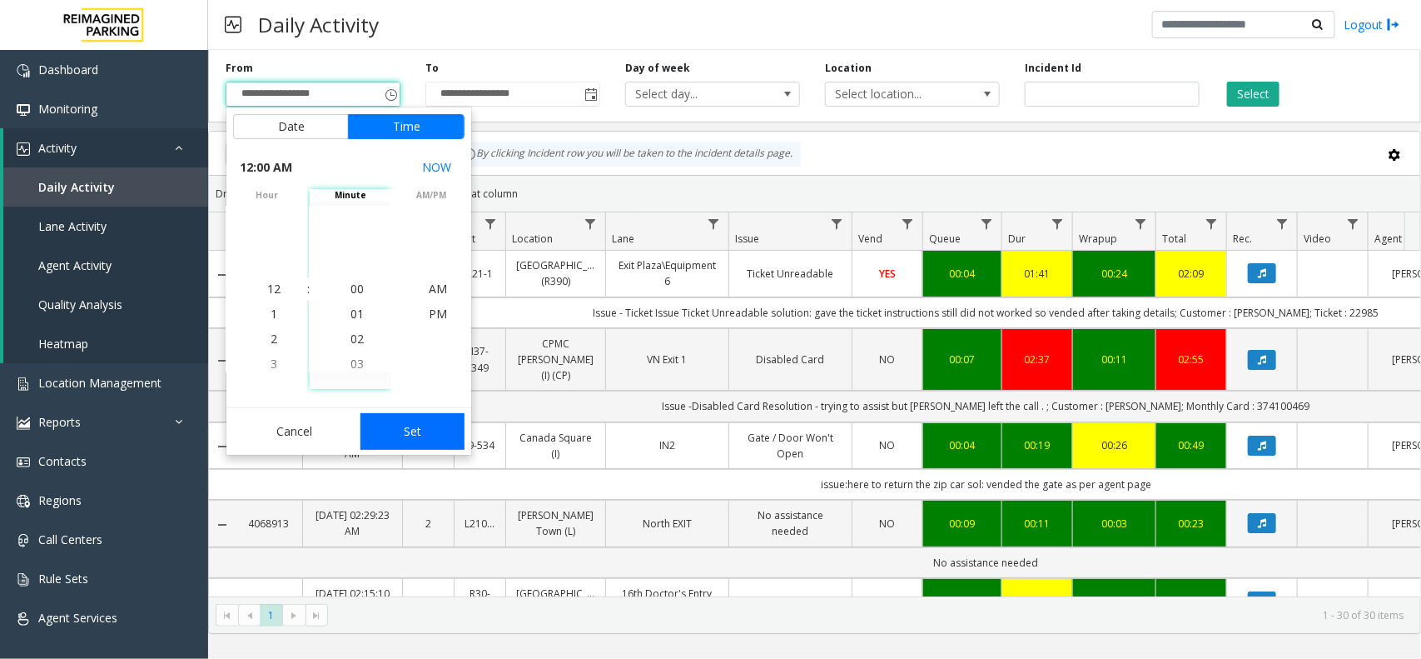
click at [390, 422] on button "Set" at bounding box center [413, 431] width 105 height 37
type input "**********"
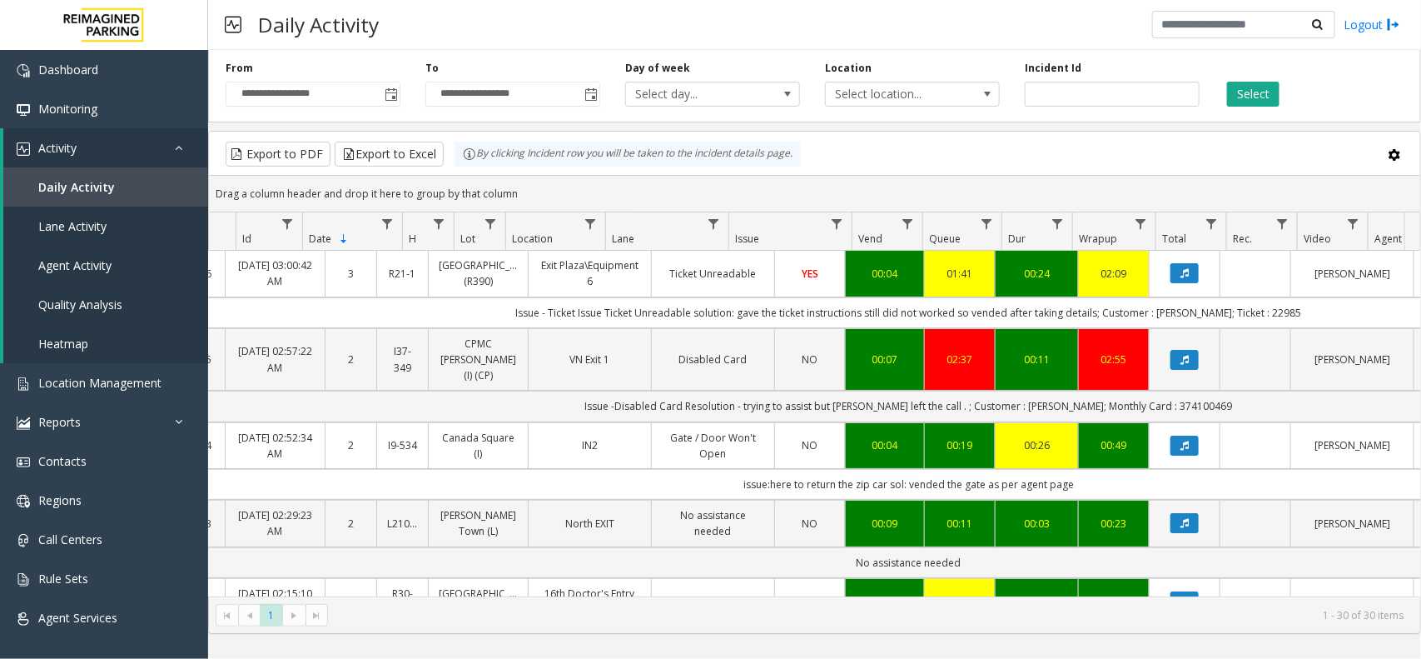
scroll to position [0, 77]
drag, startPoint x: 1148, startPoint y: 408, endPoint x: 1210, endPoint y: 410, distance: 62.5
click at [1210, 410] on td "Issue -Disabled Card Resolution - trying to assist but [PERSON_NAME] left the c…" at bounding box center [908, 406] width 1501 height 31
click at [1233, 412] on td "Issue -Disabled Card Resolution - trying to assist but [PERSON_NAME] left the c…" at bounding box center [908, 406] width 1501 height 31
drag, startPoint x: 1142, startPoint y: 406, endPoint x: 1212, endPoint y: 406, distance: 69.9
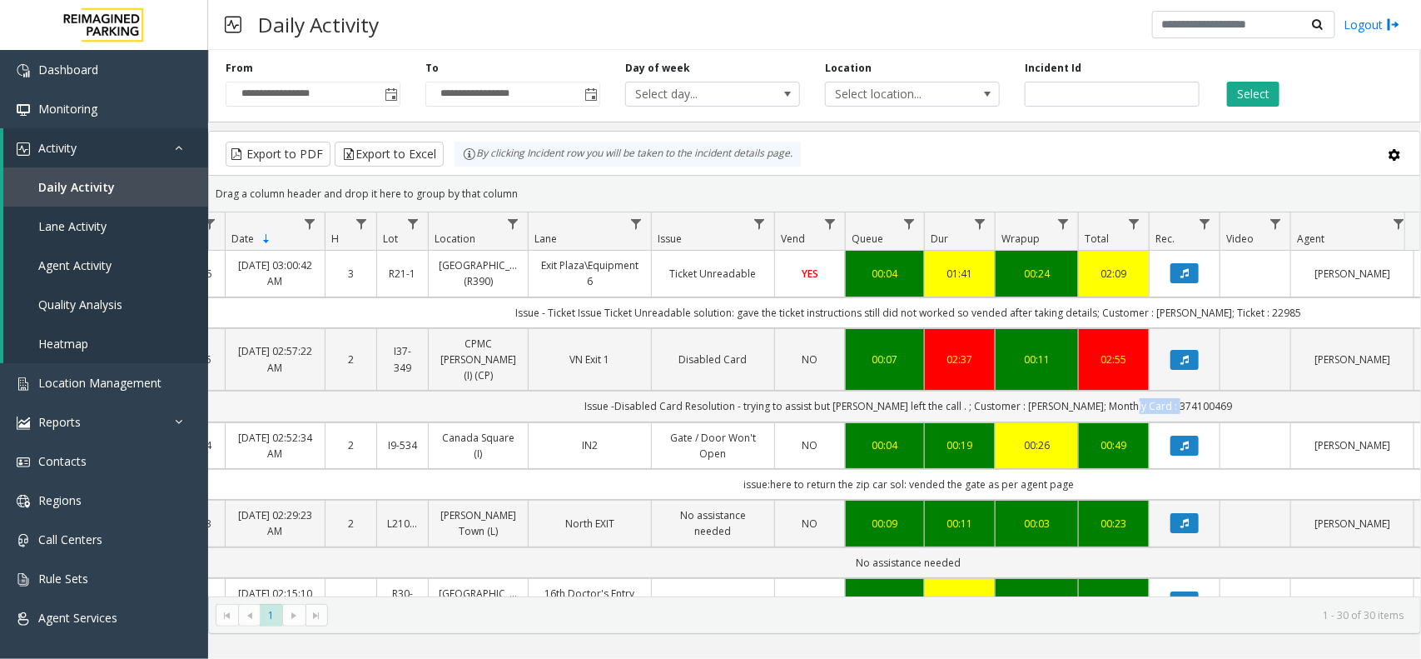
click at [1212, 406] on td "Issue -Disabled Card Resolution - trying to assist but [PERSON_NAME] left the c…" at bounding box center [908, 406] width 1501 height 31
drag, startPoint x: 1014, startPoint y: 409, endPoint x: 1068, endPoint y: 409, distance: 53.3
click at [1068, 409] on td "Issue -Disabled Card Resolution - trying to assist but [PERSON_NAME] left the c…" at bounding box center [908, 406] width 1501 height 31
drag, startPoint x: 619, startPoint y: 396, endPoint x: 948, endPoint y: 401, distance: 329.0
click at [948, 401] on td "Issue -Disabled Card Resolution - trying to assist but [PERSON_NAME] left the c…" at bounding box center [908, 406] width 1501 height 31
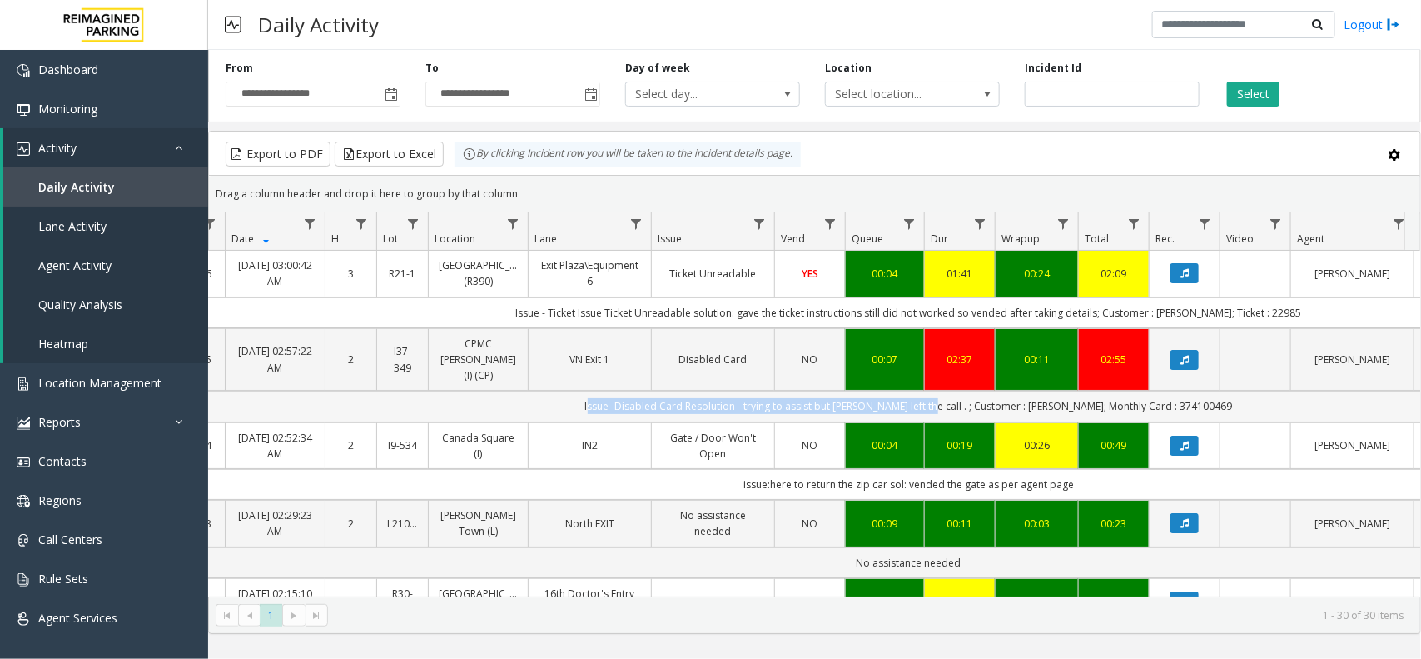
copy td "Issue -Disabled Card Resolution - trying to assist but [PERSON_NAME] left the c…"
click at [1292, 185] on div "Drag a column header and drop it here to group by that column" at bounding box center [815, 193] width 1212 height 29
